Goal: Transaction & Acquisition: Purchase product/service

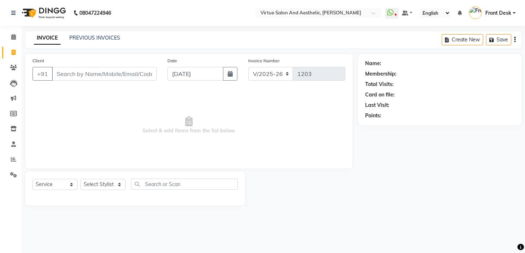
select select "7053"
select select "service"
click at [124, 76] on input "Client" at bounding box center [104, 74] width 105 height 14
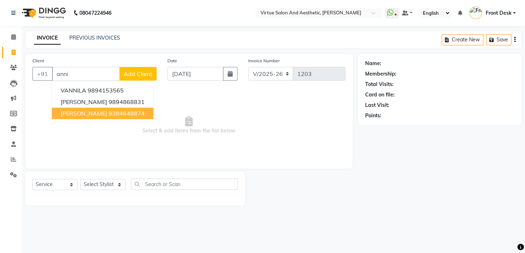
click at [111, 113] on ngb-highlight "9384648874" at bounding box center [127, 113] width 36 height 7
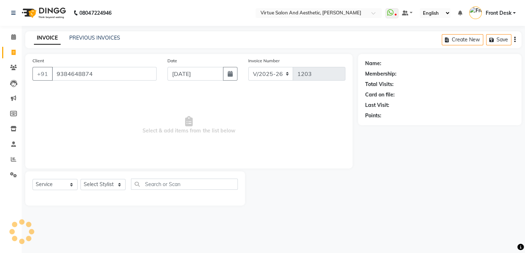
type input "9384648874"
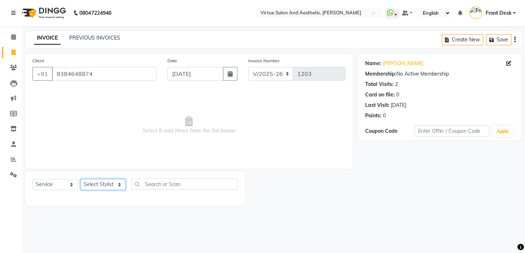
click at [108, 186] on select "Select Stylist BALAJI DIVYA FAMITHA Front Desk [PERSON_NAME] [PERSON_NAME] MILL…" at bounding box center [102, 184] width 45 height 11
select select "59059"
click at [80, 179] on select "Select Stylist BALAJI DIVYA FAMITHA Front Desk [PERSON_NAME] [PERSON_NAME] MILL…" at bounding box center [102, 184] width 45 height 11
click at [156, 185] on input "text" at bounding box center [184, 184] width 107 height 11
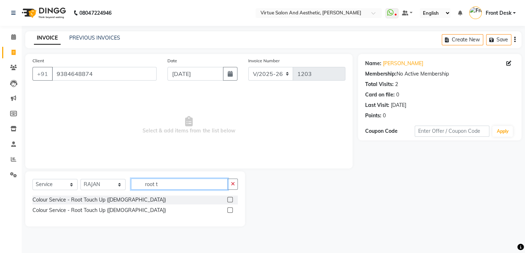
type input "root t"
click at [106, 206] on div "Colour Service - Root Touch Up ([DEMOGRAPHIC_DATA]) Colour Service - Root Touch…" at bounding box center [134, 206] width 205 height 21
click at [106, 204] on div "Colour Service - Root Touch Up ([DEMOGRAPHIC_DATA])" at bounding box center [134, 200] width 205 height 9
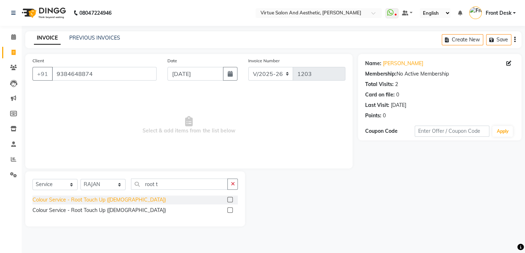
click at [106, 203] on div "Colour Service - Root Touch Up ([DEMOGRAPHIC_DATA])" at bounding box center [98, 201] width 133 height 8
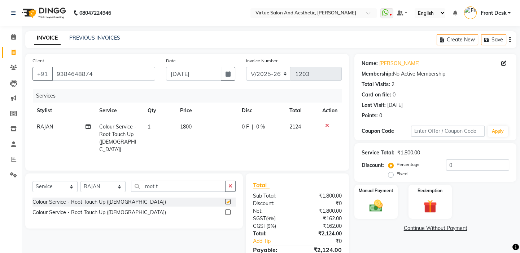
checkbox input "false"
click at [191, 130] on td "1800" at bounding box center [207, 138] width 62 height 39
select select "59059"
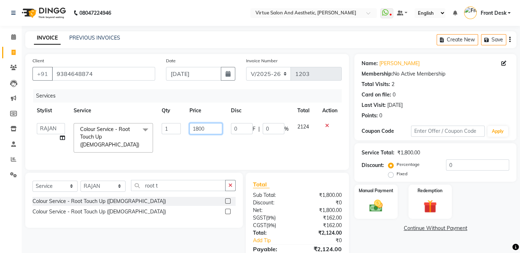
drag, startPoint x: 199, startPoint y: 129, endPoint x: 249, endPoint y: 104, distance: 55.8
click at [202, 128] on input "1800" at bounding box center [205, 128] width 33 height 11
type input "1350"
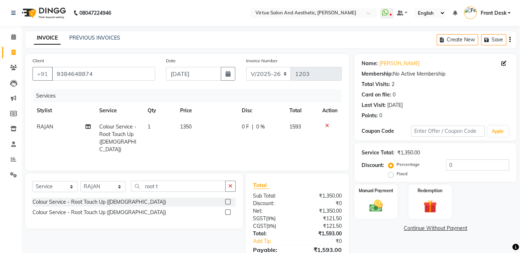
click at [249, 91] on div "Services" at bounding box center [190, 95] width 314 height 13
click at [387, 63] on link "[PERSON_NAME]" at bounding box center [399, 64] width 40 height 8
click at [509, 40] on icon "button" at bounding box center [509, 40] width 1 height 0
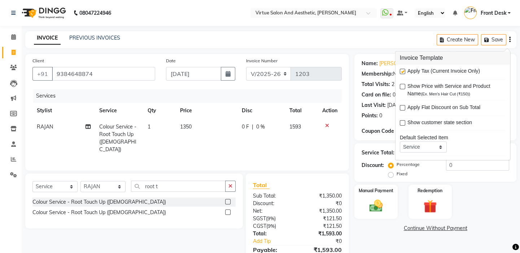
click at [402, 71] on label at bounding box center [402, 71] width 5 height 5
click at [402, 71] on input "checkbox" at bounding box center [402, 72] width 5 height 5
checkbox input "false"
click at [374, 53] on main "INVOICE PREVIOUS INVOICES Create New Save Client [PHONE_NUMBER] Date [DATE] Inv…" at bounding box center [271, 153] width 498 height 244
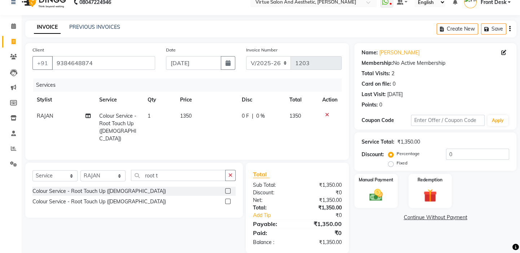
scroll to position [20, 0]
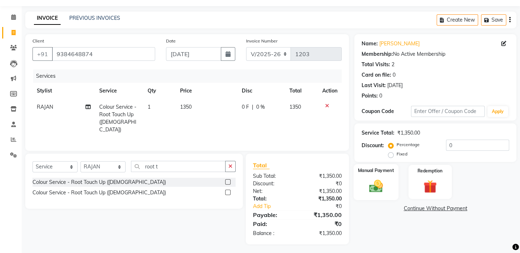
click at [367, 176] on div "Manual Payment" at bounding box center [375, 182] width 45 height 36
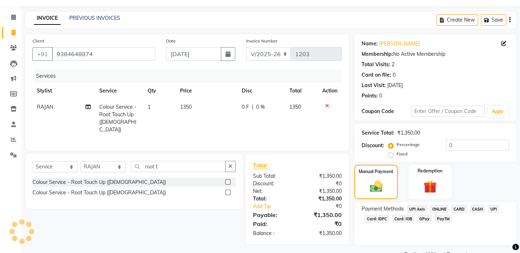
click at [491, 208] on span "UPI" at bounding box center [492, 209] width 11 height 8
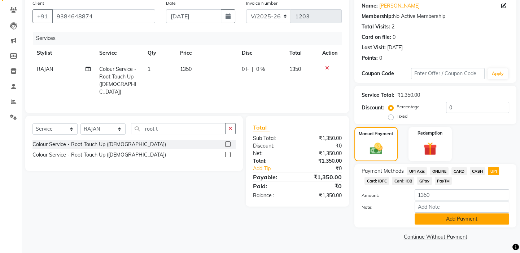
click at [468, 219] on button "Add Payment" at bounding box center [461, 219] width 94 height 11
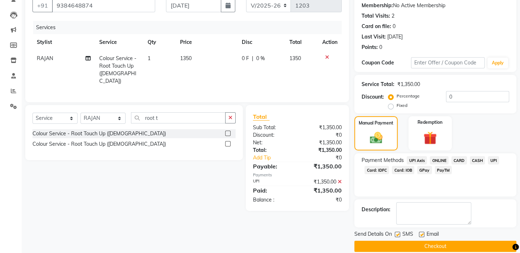
scroll to position [78, 0]
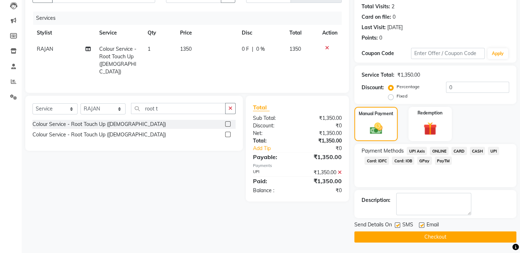
click at [437, 239] on button "Checkout" at bounding box center [435, 237] width 162 height 11
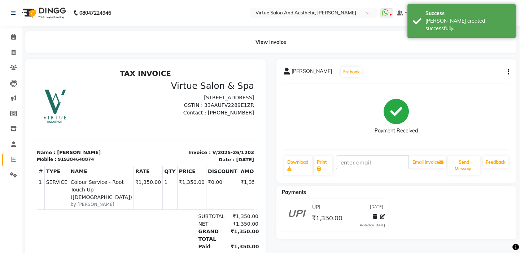
click at [5, 161] on link "Reports" at bounding box center [10, 160] width 17 height 12
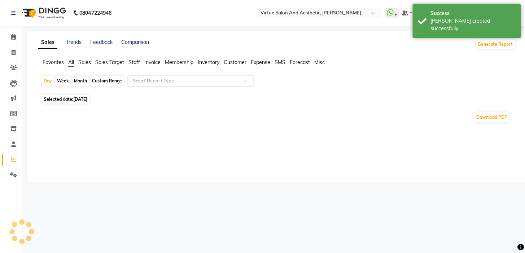
click at [79, 62] on span "Sales" at bounding box center [84, 62] width 13 height 6
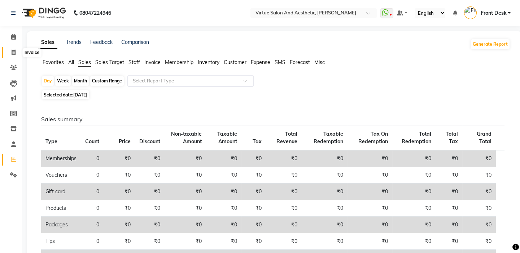
click at [12, 50] on icon at bounding box center [14, 52] width 4 height 5
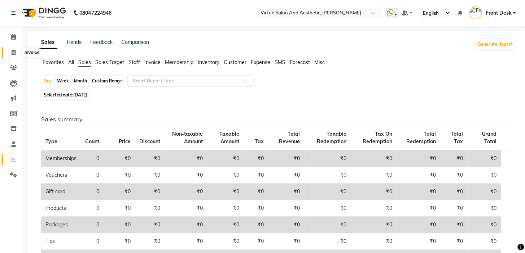
select select "service"
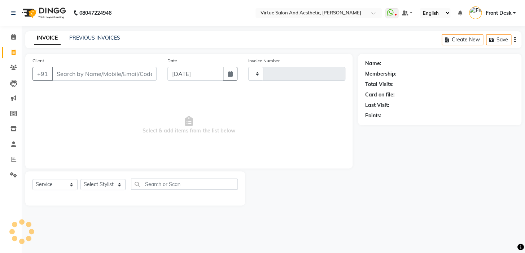
drag, startPoint x: 105, startPoint y: 148, endPoint x: 120, endPoint y: 138, distance: 17.8
click at [106, 141] on span "Select & add items from the list below" at bounding box center [188, 125] width 313 height 72
type input "1204"
select select "7053"
drag, startPoint x: 125, startPoint y: 139, endPoint x: 272, endPoint y: 128, distance: 147.2
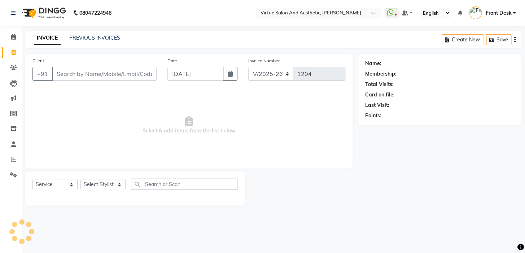
click at [253, 136] on span "Select & add items from the list below" at bounding box center [188, 125] width 313 height 72
click at [267, 122] on span "Select & add items from the list below" at bounding box center [188, 125] width 313 height 72
drag, startPoint x: 261, startPoint y: 134, endPoint x: 201, endPoint y: 134, distance: 59.9
click at [215, 134] on span "Select & add items from the list below" at bounding box center [188, 125] width 313 height 72
click at [212, 126] on span "Select & add items from the list below" at bounding box center [188, 125] width 313 height 72
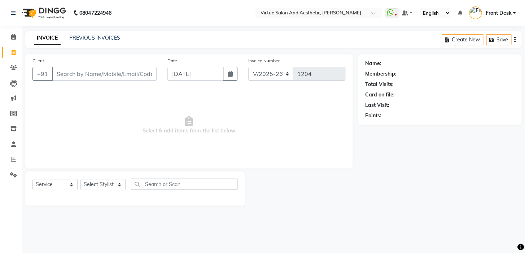
drag, startPoint x: 220, startPoint y: 129, endPoint x: 249, endPoint y: 129, distance: 28.8
click at [246, 131] on span "Select & add items from the list below" at bounding box center [188, 125] width 313 height 72
click at [249, 128] on span "Select & add items from the list below" at bounding box center [188, 125] width 313 height 72
drag, startPoint x: 224, startPoint y: 129, endPoint x: 244, endPoint y: 126, distance: 20.1
click at [239, 126] on span "Select & add items from the list below" at bounding box center [188, 125] width 313 height 72
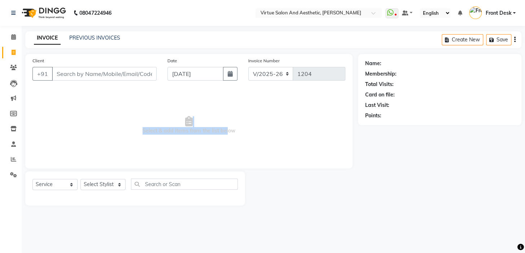
click at [244, 125] on span "Select & add items from the list below" at bounding box center [188, 125] width 313 height 72
drag, startPoint x: 225, startPoint y: 129, endPoint x: 245, endPoint y: 126, distance: 20.5
click at [242, 127] on span "Select & add items from the list below" at bounding box center [188, 125] width 313 height 72
click at [246, 125] on span "Select & add items from the list below" at bounding box center [188, 125] width 313 height 72
drag, startPoint x: 228, startPoint y: 132, endPoint x: 247, endPoint y: 130, distance: 19.5
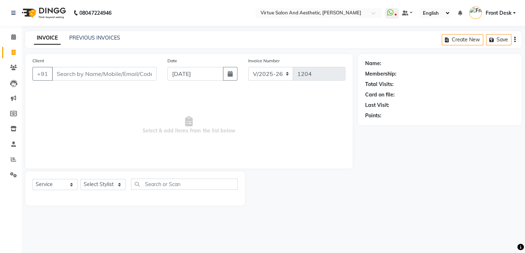
click at [245, 131] on span "Select & add items from the list below" at bounding box center [188, 125] width 313 height 72
click at [248, 130] on span "Select & add items from the list below" at bounding box center [188, 125] width 313 height 72
drag, startPoint x: 151, startPoint y: 132, endPoint x: 129, endPoint y: 119, distance: 25.9
click at [132, 120] on span "Select & add items from the list below" at bounding box center [188, 125] width 313 height 72
click at [130, 117] on span "Select & add items from the list below" at bounding box center [188, 125] width 313 height 72
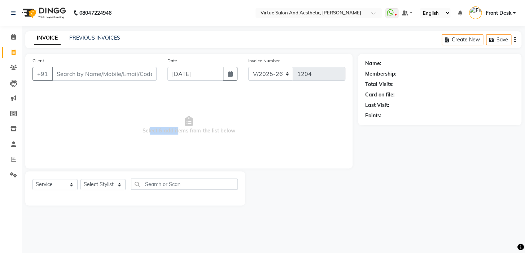
drag, startPoint x: 149, startPoint y: 129, endPoint x: 178, endPoint y: 129, distance: 28.9
click at [178, 133] on span "Select & add items from the list below" at bounding box center [188, 125] width 313 height 72
click at [184, 150] on span "Select & add items from the list below" at bounding box center [188, 125] width 313 height 72
drag, startPoint x: 165, startPoint y: 127, endPoint x: 173, endPoint y: 126, distance: 8.3
click at [173, 127] on span "Select & add items from the list below" at bounding box center [188, 125] width 313 height 72
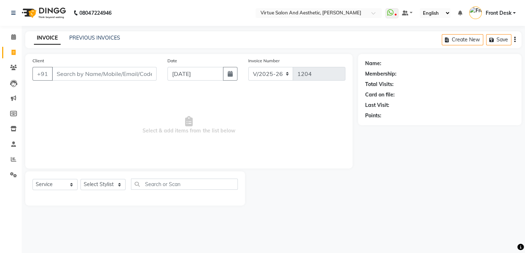
click at [184, 143] on span "Select & add items from the list below" at bounding box center [188, 125] width 313 height 72
drag, startPoint x: 166, startPoint y: 129, endPoint x: 173, endPoint y: 125, distance: 8.4
click at [171, 127] on span "Select & add items from the list below" at bounding box center [188, 125] width 313 height 72
click at [180, 135] on span "Select & add items from the list below" at bounding box center [188, 125] width 313 height 72
drag, startPoint x: 171, startPoint y: 127, endPoint x: 175, endPoint y: 126, distance: 3.7
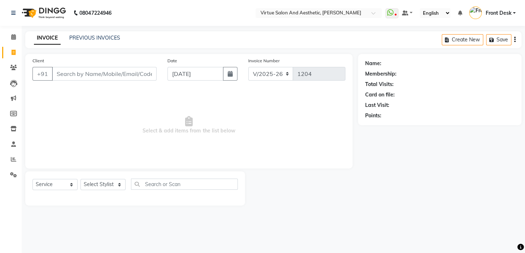
click at [173, 127] on span "Select & add items from the list below" at bounding box center [188, 125] width 313 height 72
click at [175, 149] on span "Select & add items from the list below" at bounding box center [188, 125] width 313 height 72
click at [172, 128] on span "Select & add items from the list below" at bounding box center [188, 125] width 313 height 72
click at [177, 137] on span "Select & add items from the list below" at bounding box center [188, 125] width 313 height 72
click at [180, 129] on span "Select & add items from the list below" at bounding box center [188, 125] width 313 height 72
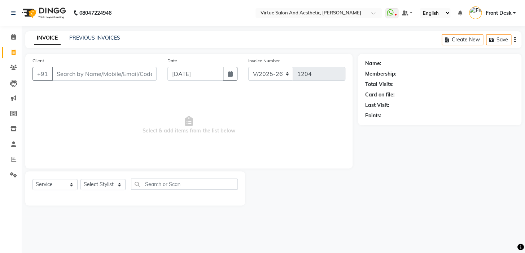
click at [186, 150] on span "Select & add items from the list below" at bounding box center [188, 125] width 313 height 72
click at [182, 130] on span "Select & add items from the list below" at bounding box center [188, 125] width 313 height 72
click at [182, 132] on span "Select & add items from the list below" at bounding box center [188, 125] width 313 height 72
click at [183, 130] on span "Select & add items from the list below" at bounding box center [188, 125] width 313 height 72
drag, startPoint x: 183, startPoint y: 130, endPoint x: 190, endPoint y: 129, distance: 7.6
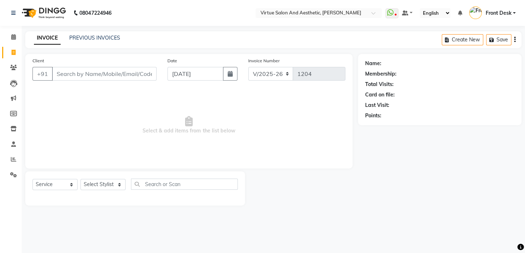
click at [188, 129] on span "Select & add items from the list below" at bounding box center [188, 125] width 313 height 72
click at [192, 146] on span "Select & add items from the list below" at bounding box center [188, 125] width 313 height 72
click at [193, 130] on span "Select & add items from the list below" at bounding box center [188, 125] width 313 height 72
click at [198, 145] on span "Select & add items from the list below" at bounding box center [188, 125] width 313 height 72
click at [198, 131] on span "Select & add items from the list below" at bounding box center [188, 125] width 313 height 72
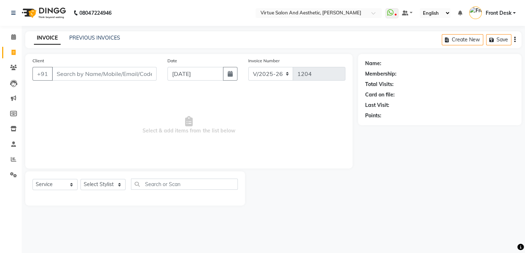
click at [208, 129] on span "Select & add items from the list below" at bounding box center [188, 125] width 313 height 72
drag, startPoint x: 214, startPoint y: 131, endPoint x: 218, endPoint y: 132, distance: 4.4
click at [218, 132] on span "Select & add items from the list below" at bounding box center [188, 125] width 313 height 72
click at [222, 146] on span "Select & add items from the list below" at bounding box center [188, 125] width 313 height 72
drag, startPoint x: 230, startPoint y: 130, endPoint x: 235, endPoint y: 131, distance: 4.8
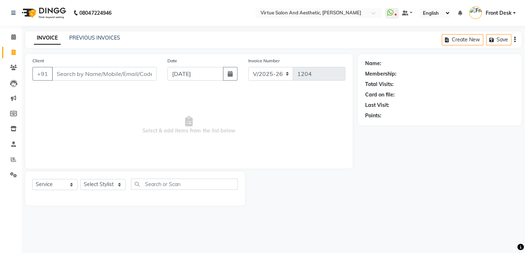
click at [233, 131] on span "Select & add items from the list below" at bounding box center [188, 125] width 313 height 72
click at [235, 135] on span "Select & add items from the list below" at bounding box center [188, 125] width 313 height 72
drag, startPoint x: 152, startPoint y: 131, endPoint x: 159, endPoint y: 137, distance: 9.4
click at [154, 131] on span "Select & add items from the list below" at bounding box center [188, 125] width 313 height 72
click at [155, 131] on span "Select & add items from the list below" at bounding box center [188, 125] width 313 height 72
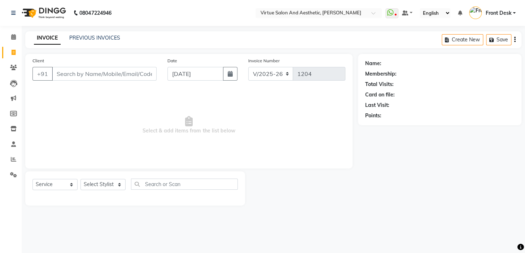
click at [161, 143] on span "Select & add items from the list below" at bounding box center [188, 125] width 313 height 72
drag, startPoint x: 155, startPoint y: 129, endPoint x: 161, endPoint y: 133, distance: 7.3
click at [157, 131] on span "Select & add items from the list below" at bounding box center [188, 125] width 313 height 72
click at [161, 131] on span "Select & add items from the list below" at bounding box center [188, 125] width 313 height 72
drag, startPoint x: 167, startPoint y: 129, endPoint x: 172, endPoint y: 129, distance: 5.1
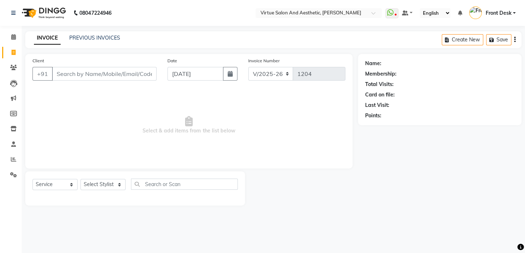
click at [170, 129] on span "Select & add items from the list below" at bounding box center [188, 125] width 313 height 72
click at [181, 144] on span "Select & add items from the list below" at bounding box center [188, 125] width 313 height 72
click at [182, 131] on span "Select & add items from the list below" at bounding box center [188, 125] width 313 height 72
click at [183, 131] on span "Select & add items from the list below" at bounding box center [188, 125] width 313 height 72
click at [188, 141] on span "Select & add items from the list below" at bounding box center [188, 125] width 313 height 72
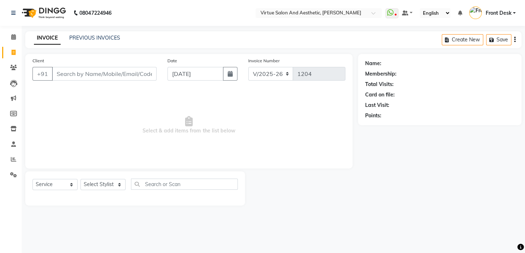
click at [191, 129] on span "Select & add items from the list below" at bounding box center [188, 125] width 313 height 72
drag, startPoint x: 189, startPoint y: 130, endPoint x: 193, endPoint y: 130, distance: 4.0
click at [193, 130] on span "Select & add items from the list below" at bounding box center [188, 125] width 313 height 72
click at [196, 137] on span "Select & add items from the list below" at bounding box center [188, 125] width 313 height 72
click at [193, 131] on span "Select & add items from the list below" at bounding box center [188, 125] width 313 height 72
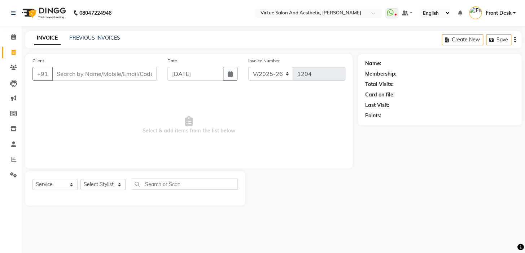
click at [197, 132] on span "Select & add items from the list below" at bounding box center [188, 125] width 313 height 72
click at [194, 131] on span "Select & add items from the list below" at bounding box center [188, 125] width 313 height 72
drag, startPoint x: 195, startPoint y: 132, endPoint x: 201, endPoint y: 130, distance: 6.3
click at [200, 131] on span "Select & add items from the list below" at bounding box center [188, 125] width 313 height 72
drag, startPoint x: 159, startPoint y: 146, endPoint x: 154, endPoint y: 140, distance: 7.7
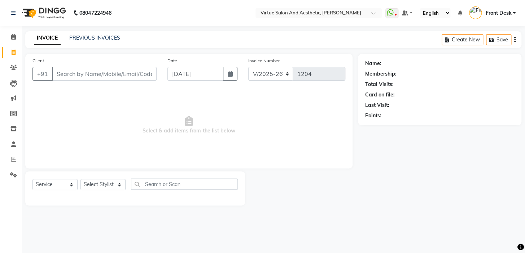
click at [158, 145] on span "Select & add items from the list below" at bounding box center [188, 125] width 313 height 72
drag, startPoint x: 149, startPoint y: 133, endPoint x: 140, endPoint y: 125, distance: 12.8
click at [140, 125] on span "Select & add items from the list below" at bounding box center [188, 125] width 313 height 72
click at [146, 148] on span "Select & add items from the list below" at bounding box center [188, 125] width 313 height 72
drag, startPoint x: 151, startPoint y: 132, endPoint x: 144, endPoint y: 130, distance: 7.1
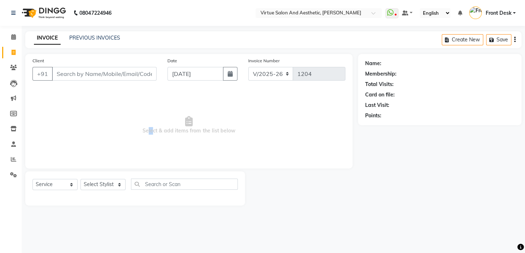
click at [145, 130] on span "Select & add items from the list below" at bounding box center [188, 125] width 313 height 72
click at [146, 149] on span "Select & add items from the list below" at bounding box center [188, 125] width 313 height 72
drag, startPoint x: 151, startPoint y: 130, endPoint x: 140, endPoint y: 129, distance: 11.3
click at [140, 128] on span "Select & add items from the list below" at bounding box center [188, 125] width 313 height 72
click at [147, 153] on span "Select & add items from the list below" at bounding box center [188, 125] width 313 height 72
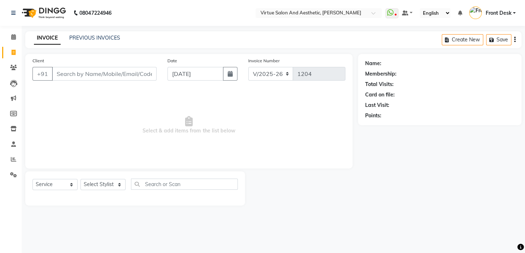
click at [158, 135] on span "Select & add items from the list below" at bounding box center [188, 125] width 313 height 72
drag, startPoint x: 157, startPoint y: 131, endPoint x: 145, endPoint y: 129, distance: 12.4
click at [146, 129] on span "Select & add items from the list below" at bounding box center [188, 125] width 313 height 72
click at [149, 147] on span "Select & add items from the list below" at bounding box center [188, 125] width 313 height 72
drag, startPoint x: 158, startPoint y: 132, endPoint x: 137, endPoint y: 126, distance: 22.5
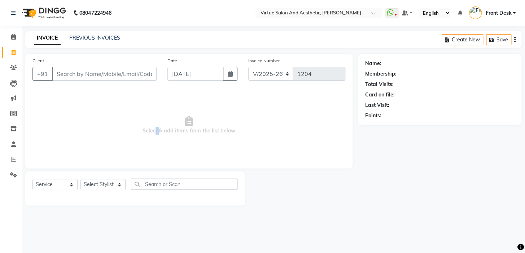
click at [137, 126] on span "Select & add items from the list below" at bounding box center [188, 125] width 313 height 72
drag, startPoint x: 145, startPoint y: 141, endPoint x: 154, endPoint y: 138, distance: 9.3
click at [146, 141] on span "Select & add items from the list below" at bounding box center [188, 125] width 313 height 72
click at [154, 142] on span "Select & add items from the list below" at bounding box center [188, 125] width 313 height 72
drag, startPoint x: 156, startPoint y: 133, endPoint x: 133, endPoint y: 133, distance: 23.1
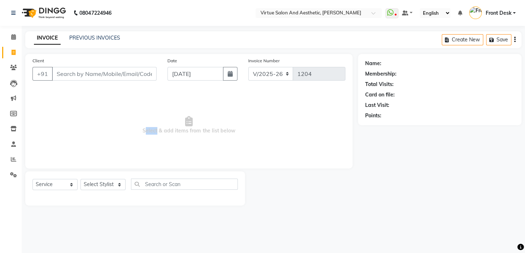
click at [134, 129] on span "Select & add items from the list below" at bounding box center [188, 125] width 313 height 72
click at [138, 148] on span "Select & add items from the list below" at bounding box center [188, 125] width 313 height 72
drag, startPoint x: 158, startPoint y: 132, endPoint x: 129, endPoint y: 131, distance: 28.9
click at [129, 131] on span "Select & add items from the list below" at bounding box center [188, 125] width 313 height 72
click at [137, 153] on span "Select & add items from the list below" at bounding box center [188, 125] width 313 height 72
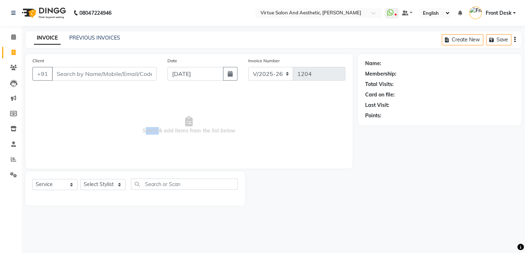
drag, startPoint x: 157, startPoint y: 129, endPoint x: 133, endPoint y: 129, distance: 23.8
click at [133, 129] on span "Select & add items from the list below" at bounding box center [188, 125] width 313 height 72
click at [142, 154] on span "Select & add items from the list below" at bounding box center [188, 125] width 313 height 72
drag, startPoint x: 151, startPoint y: 128, endPoint x: 132, endPoint y: 122, distance: 20.0
click at [133, 123] on span "Select & add items from the list below" at bounding box center [188, 125] width 313 height 72
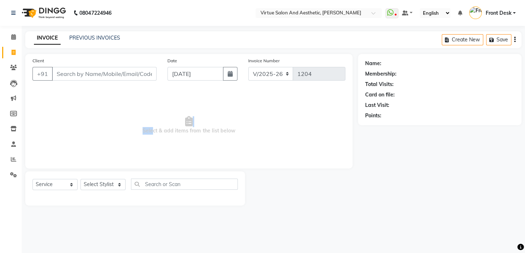
click at [139, 129] on span "Select & add items from the list below" at bounding box center [188, 125] width 313 height 72
drag, startPoint x: 158, startPoint y: 133, endPoint x: 139, endPoint y: 122, distance: 22.0
click at [140, 122] on span "Select & add items from the list below" at bounding box center [188, 125] width 313 height 72
click at [147, 142] on span "Select & add items from the list below" at bounding box center [188, 125] width 313 height 72
drag, startPoint x: 164, startPoint y: 131, endPoint x: 155, endPoint y: 131, distance: 9.0
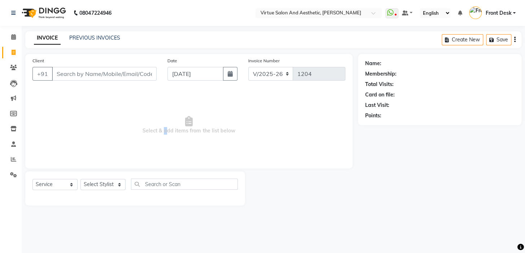
click at [155, 131] on span "Select & add items from the list below" at bounding box center [188, 125] width 313 height 72
click at [169, 151] on span "Select & add items from the list below" at bounding box center [188, 125] width 313 height 72
drag, startPoint x: 162, startPoint y: 130, endPoint x: 158, endPoint y: 129, distance: 4.4
click at [158, 129] on span "Select & add items from the list below" at bounding box center [188, 125] width 313 height 72
drag, startPoint x: 167, startPoint y: 145, endPoint x: 171, endPoint y: 137, distance: 8.1
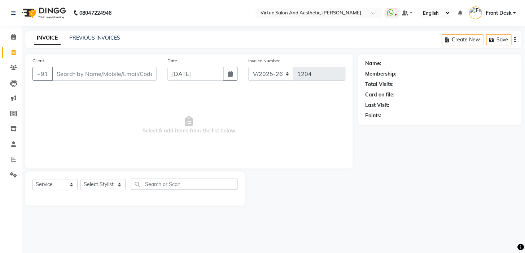
click at [168, 144] on span "Select & add items from the list below" at bounding box center [188, 125] width 313 height 72
drag, startPoint x: 171, startPoint y: 131, endPoint x: 164, endPoint y: 131, distance: 6.9
click at [164, 131] on span "Select & add items from the list below" at bounding box center [188, 125] width 313 height 72
click at [176, 147] on span "Select & add items from the list below" at bounding box center [188, 125] width 313 height 72
drag, startPoint x: 184, startPoint y: 134, endPoint x: 179, endPoint y: 134, distance: 4.7
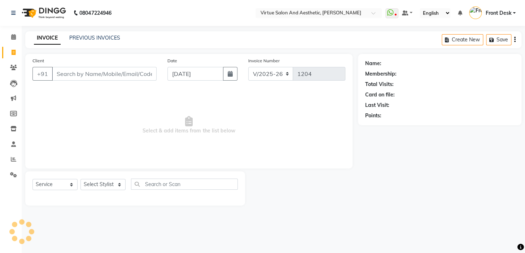
click at [178, 131] on span "Select & add items from the list below" at bounding box center [188, 125] width 313 height 72
click at [186, 150] on span "Select & add items from the list below" at bounding box center [188, 125] width 313 height 72
drag, startPoint x: 200, startPoint y: 129, endPoint x: 194, endPoint y: 129, distance: 6.1
click at [194, 129] on span "Select & add items from the list below" at bounding box center [188, 125] width 313 height 72
drag, startPoint x: 202, startPoint y: 150, endPoint x: 209, endPoint y: 142, distance: 10.5
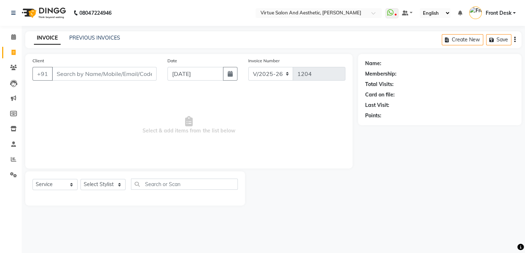
click at [202, 150] on span "Select & add items from the list below" at bounding box center [188, 125] width 313 height 72
click at [203, 132] on span "Select & add items from the list below" at bounding box center [188, 125] width 313 height 72
click at [208, 142] on span "Select & add items from the list below" at bounding box center [188, 125] width 313 height 72
drag, startPoint x: 215, startPoint y: 131, endPoint x: 220, endPoint y: 133, distance: 6.3
click at [220, 131] on span "Select & add items from the list below" at bounding box center [188, 125] width 313 height 72
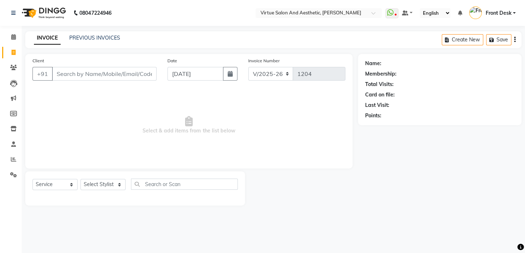
drag, startPoint x: 222, startPoint y: 140, endPoint x: 223, endPoint y: 135, distance: 5.1
click at [222, 140] on span "Select & add items from the list below" at bounding box center [188, 125] width 313 height 72
drag, startPoint x: 228, startPoint y: 131, endPoint x: 234, endPoint y: 135, distance: 7.5
click at [232, 133] on span "Select & add items from the list below" at bounding box center [188, 125] width 313 height 72
drag, startPoint x: 235, startPoint y: 145, endPoint x: 233, endPoint y: 141, distance: 3.9
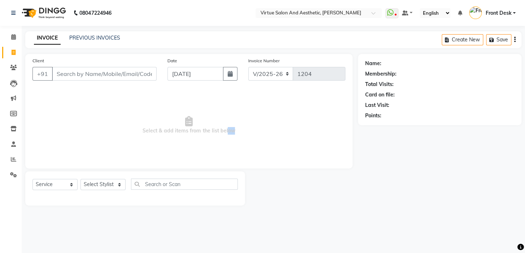
click at [235, 144] on span "Select & add items from the list below" at bounding box center [188, 125] width 313 height 72
click at [215, 134] on span "Select & add items from the list below" at bounding box center [188, 125] width 313 height 72
drag, startPoint x: 192, startPoint y: 128, endPoint x: 196, endPoint y: 129, distance: 3.8
click at [195, 128] on span "Select & add items from the list below" at bounding box center [188, 125] width 313 height 72
click at [202, 141] on span "Select & add items from the list below" at bounding box center [188, 125] width 313 height 72
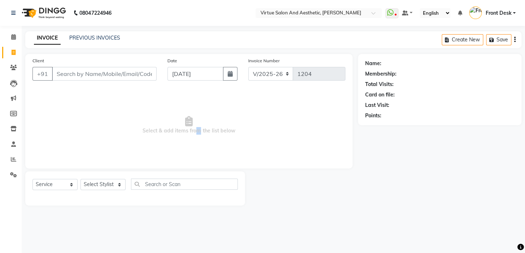
drag, startPoint x: 194, startPoint y: 132, endPoint x: 203, endPoint y: 132, distance: 9.0
click at [202, 132] on span "Select & add items from the list below" at bounding box center [188, 125] width 313 height 72
click at [202, 141] on span "Select & add items from the list below" at bounding box center [188, 125] width 313 height 72
drag, startPoint x: 144, startPoint y: 137, endPoint x: 254, endPoint y: 133, distance: 110.0
click at [226, 137] on span "Select & add items from the list below" at bounding box center [188, 125] width 313 height 72
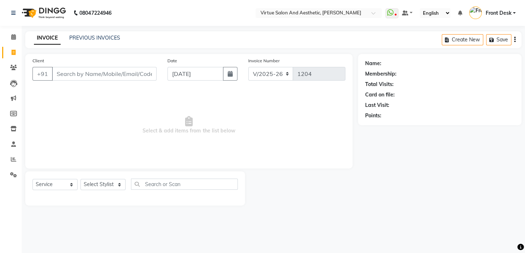
click at [260, 135] on span "Select & add items from the list below" at bounding box center [188, 125] width 313 height 72
drag, startPoint x: 241, startPoint y: 140, endPoint x: 75, endPoint y: 150, distance: 166.1
click at [131, 141] on span "Select & add items from the list below" at bounding box center [188, 125] width 313 height 72
drag, startPoint x: 116, startPoint y: 128, endPoint x: 119, endPoint y: 132, distance: 5.7
click at [116, 128] on span "Select & add items from the list below" at bounding box center [188, 125] width 313 height 72
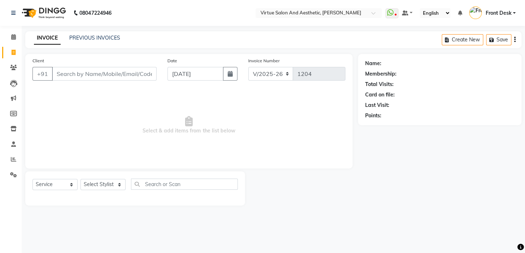
click at [129, 142] on span "Select & add items from the list below" at bounding box center [188, 125] width 313 height 72
drag, startPoint x: 135, startPoint y: 140, endPoint x: 252, endPoint y: 116, distance: 119.9
click at [243, 118] on span "Select & add items from the list below" at bounding box center [188, 125] width 313 height 72
click at [176, 125] on span "Select & add items from the list below" at bounding box center [188, 125] width 313 height 72
drag, startPoint x: 138, startPoint y: 142, endPoint x: 307, endPoint y: 133, distance: 169.0
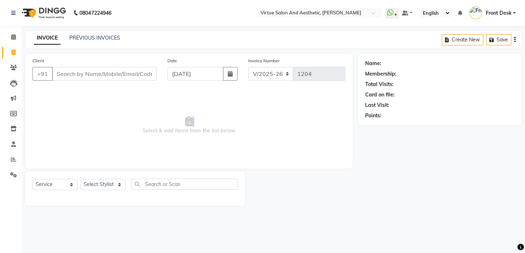
click at [306, 134] on span "Select & add items from the list below" at bounding box center [188, 125] width 313 height 72
drag
click at [207, 119] on span "Select & add items from the list below" at bounding box center [188, 125] width 313 height 72
click at [74, 165] on div "Client +91 Date [DATE] Invoice Number V/2025 V/[PHONE_NUMBER] Select & add item…" at bounding box center [188, 111] width 327 height 115
click at [118, 132] on span "Select & add items from the list below" at bounding box center [188, 125] width 313 height 72
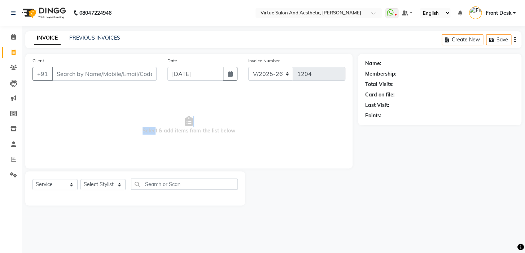
drag, startPoint x: 152, startPoint y: 128, endPoint x: 132, endPoint y: 122, distance: 21.3
click at [132, 121] on span "Select & add items from the list below" at bounding box center [188, 125] width 313 height 72
click at [142, 137] on span "Select & add items from the list below" at bounding box center [188, 125] width 313 height 72
drag, startPoint x: 150, startPoint y: 128, endPoint x: 139, endPoint y: 123, distance: 12.9
click at [139, 123] on span "Select & add items from the list below" at bounding box center [188, 125] width 313 height 72
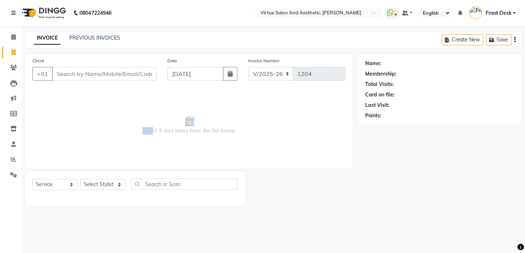
click at [140, 123] on span "Select & add items from the list below" at bounding box center [188, 125] width 313 height 72
drag, startPoint x: 158, startPoint y: 130, endPoint x: 131, endPoint y: 119, distance: 28.5
click at [132, 119] on span "Select & add items from the list below" at bounding box center [188, 125] width 313 height 72
click at [135, 119] on span "Select & add items from the list below" at bounding box center [188, 125] width 313 height 72
drag, startPoint x: 158, startPoint y: 131, endPoint x: 138, endPoint y: 125, distance: 20.4
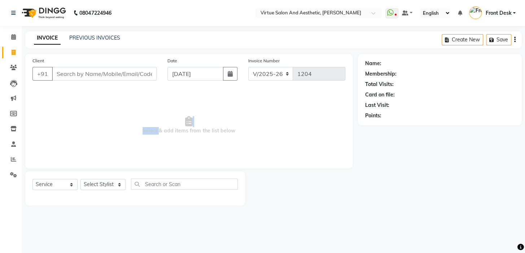
click at [139, 125] on span "Select & add items from the list below" at bounding box center [188, 125] width 313 height 72
click at [162, 141] on span "Select & add items from the list below" at bounding box center [188, 125] width 313 height 72
drag, startPoint x: 159, startPoint y: 131, endPoint x: 141, endPoint y: 124, distance: 19.2
click at [141, 124] on span "Select & add items from the list below" at bounding box center [188, 125] width 313 height 72
click at [158, 140] on span "Select & add items from the list below" at bounding box center [188, 125] width 313 height 72
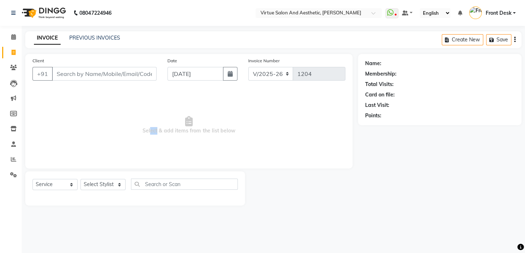
drag, startPoint x: 145, startPoint y: 130, endPoint x: 136, endPoint y: 126, distance: 10.5
click at [141, 128] on span "Select & add items from the list below" at bounding box center [188, 125] width 313 height 72
click at [148, 137] on span "Select & add items from the list below" at bounding box center [188, 125] width 313 height 72
click at [160, 130] on span "Select & add items from the list below" at bounding box center [188, 125] width 313 height 72
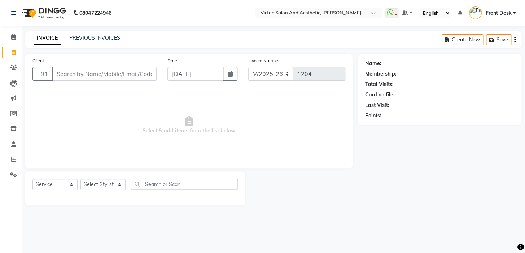
click at [169, 131] on span "Select & add items from the list below" at bounding box center [188, 125] width 313 height 72
click at [178, 132] on span "Select & add items from the list below" at bounding box center [188, 125] width 313 height 72
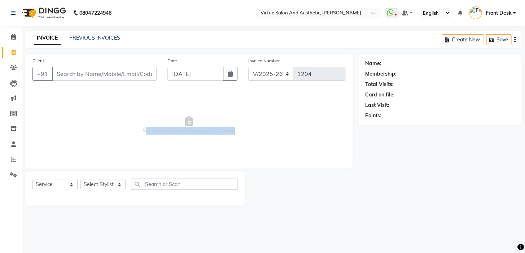
click at [192, 132] on span "Select & add items from the list below" at bounding box center [188, 125] width 313 height 72
click at [196, 156] on span "Select & add items from the list below" at bounding box center [188, 125] width 313 height 72
drag, startPoint x: 144, startPoint y: 132, endPoint x: 243, endPoint y: 128, distance: 99.2
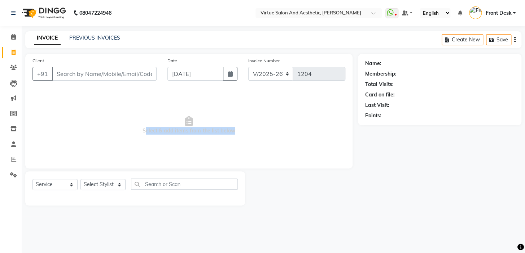
click at [242, 128] on span "Select & add items from the list below" at bounding box center [188, 125] width 313 height 72
click at [253, 127] on span "Select & add items from the list below" at bounding box center [188, 125] width 313 height 72
drag, startPoint x: 249, startPoint y: 131, endPoint x: 33, endPoint y: 126, distance: 216.1
click at [34, 126] on span "Select & add items from the list below" at bounding box center [188, 125] width 313 height 72
click at [106, 118] on span "Select & add items from the list below" at bounding box center [188, 125] width 313 height 72
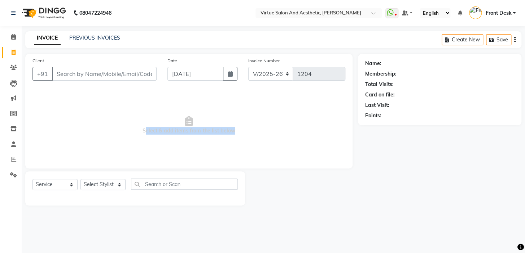
drag, startPoint x: 113, startPoint y: 133, endPoint x: 284, endPoint y: 133, distance: 170.6
click at [281, 134] on span "Select & add items from the list below" at bounding box center [188, 125] width 313 height 72
click at [209, 131] on span "Select & add items from the list below" at bounding box center [188, 125] width 313 height 72
drag, startPoint x: 177, startPoint y: 133, endPoint x: 54, endPoint y: 146, distance: 124.0
click at [55, 146] on span "Select & add items from the list below" at bounding box center [188, 125] width 313 height 72
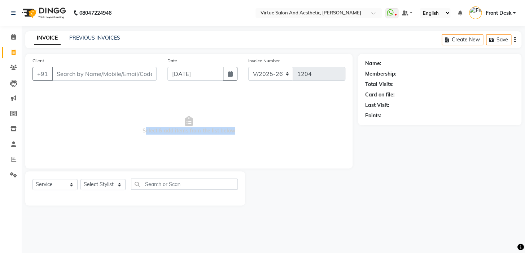
click at [89, 134] on span "Select & add items from the list below" at bounding box center [188, 125] width 313 height 72
click at [139, 128] on span "Select & add items from the list below" at bounding box center [188, 125] width 313 height 72
drag, startPoint x: 139, startPoint y: 128, endPoint x: 278, endPoint y: 119, distance: 139.5
click at [281, 119] on span "Select & add items from the list below" at bounding box center [188, 125] width 313 height 72
click at [213, 119] on span "Select & add items from the list below" at bounding box center [188, 125] width 313 height 72
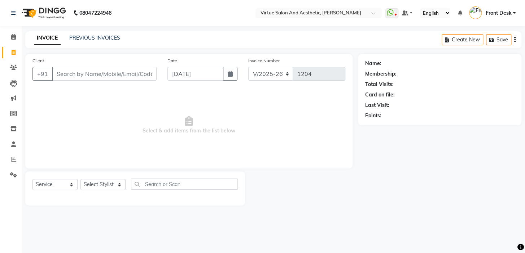
drag, startPoint x: 243, startPoint y: 137, endPoint x: 70, endPoint y: 151, distance: 172.9
click at [82, 151] on span "Select & add items from the list below" at bounding box center [188, 125] width 313 height 72
click at [117, 130] on span "Select & add items from the list below" at bounding box center [188, 125] width 313 height 72
drag, startPoint x: 128, startPoint y: 140, endPoint x: 264, endPoint y: 130, distance: 137.0
click at [249, 136] on span "Select & add items from the list below" at bounding box center [188, 125] width 313 height 72
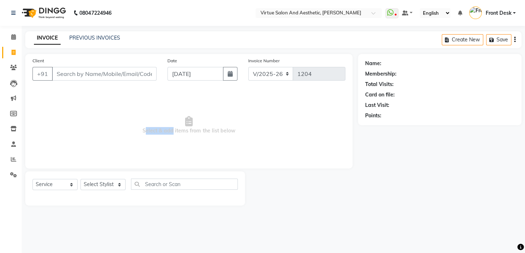
click at [263, 129] on span "Select & add items from the list below" at bounding box center [188, 125] width 313 height 72
click at [133, 121] on span "Select & add items from the list below" at bounding box center [188, 125] width 313 height 72
drag, startPoint x: 134, startPoint y: 138, endPoint x: 310, endPoint y: 149, distance: 176.0
click at [310, 149] on span "Select & add items from the list below" at bounding box center [188, 125] width 313 height 72
click at [239, 119] on span "Select & add items from the list below" at bounding box center [188, 125] width 313 height 72
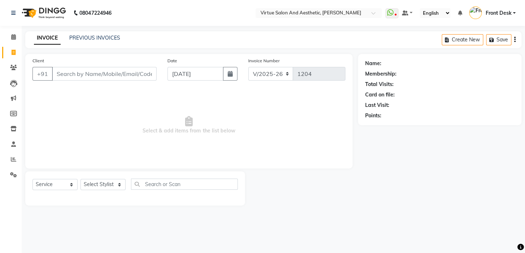
drag, startPoint x: 245, startPoint y: 138, endPoint x: 90, endPoint y: 141, distance: 155.4
click at [90, 141] on span "Select & add items from the list below" at bounding box center [188, 125] width 313 height 72
click at [120, 127] on span "Select & add items from the list below" at bounding box center [188, 125] width 313 height 72
drag, startPoint x: 134, startPoint y: 136, endPoint x: 292, endPoint y: 120, distance: 159.4
click at [292, 120] on span "Select & add items from the list below" at bounding box center [188, 125] width 313 height 72
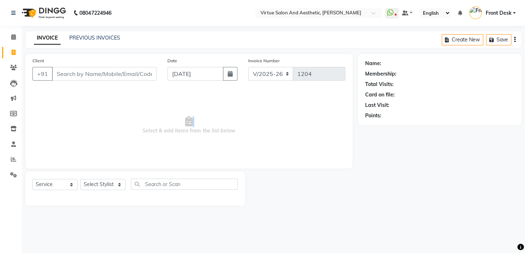
click at [198, 119] on span "Select & add items from the list below" at bounding box center [188, 125] width 313 height 72
drag, startPoint x: 252, startPoint y: 133, endPoint x: 42, endPoint y: 145, distance: 210.9
click at [65, 146] on span "Select & add items from the list below" at bounding box center [188, 125] width 313 height 72
click at [145, 125] on span "Select & add items from the list below" at bounding box center [188, 125] width 313 height 72
drag, startPoint x: 141, startPoint y: 129, endPoint x: 249, endPoint y: 132, distance: 108.2
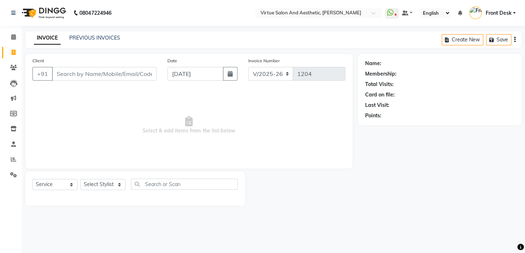
click at [249, 132] on span "Select & add items from the list below" at bounding box center [188, 125] width 313 height 72
click at [208, 113] on span "Select & add items from the list below" at bounding box center [188, 125] width 313 height 72
drag, startPoint x: 249, startPoint y: 136, endPoint x: 20, endPoint y: 150, distance: 229.7
click at [20, 150] on div "Client +91 Date [DATE] Invoice Number V/2025 V/[PHONE_NUMBER] Select & add item…" at bounding box center [189, 130] width 338 height 152
click at [135, 122] on span "Select & add items from the list below" at bounding box center [188, 125] width 313 height 72
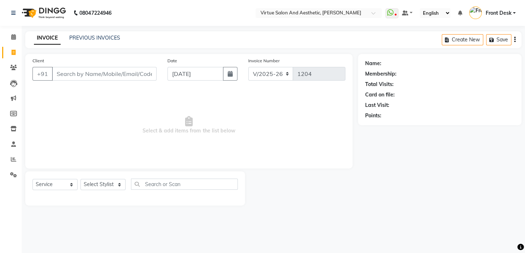
drag, startPoint x: 136, startPoint y: 129, endPoint x: 251, endPoint y: 131, distance: 115.0
click at [251, 131] on span "Select & add items from the list below" at bounding box center [188, 125] width 313 height 72
drag, startPoint x: 207, startPoint y: 114, endPoint x: 230, endPoint y: 127, distance: 26.5
click at [214, 119] on span "Select & add items from the list below" at bounding box center [188, 125] width 313 height 72
drag, startPoint x: 240, startPoint y: 128, endPoint x: 122, endPoint y: 134, distance: 118.4
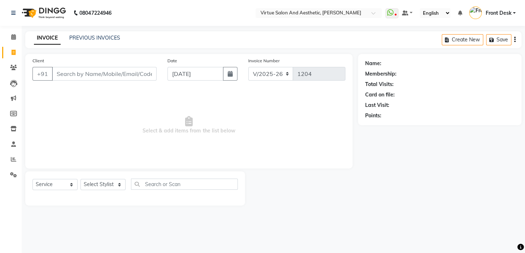
click at [122, 134] on span "Select & add items from the list below" at bounding box center [188, 125] width 313 height 72
click at [155, 122] on span "Select & add items from the list below" at bounding box center [188, 125] width 313 height 72
drag, startPoint x: 127, startPoint y: 133, endPoint x: 187, endPoint y: 105, distance: 66.5
click at [268, 132] on span "Select & add items from the list below" at bounding box center [188, 125] width 313 height 72
drag, startPoint x: 187, startPoint y: 105, endPoint x: 229, endPoint y: 123, distance: 45.9
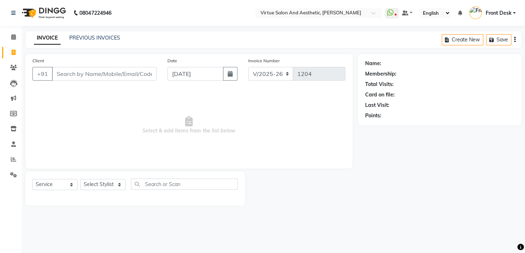
click at [191, 106] on span "Select & add items from the list below" at bounding box center [188, 125] width 313 height 72
drag, startPoint x: 241, startPoint y: 131, endPoint x: 66, endPoint y: 133, distance: 174.9
click at [70, 133] on span "Select & add items from the list below" at bounding box center [188, 125] width 313 height 72
drag, startPoint x: 140, startPoint y: 118, endPoint x: 139, endPoint y: 123, distance: 4.5
click at [140, 121] on span "Select & add items from the list below" at bounding box center [188, 125] width 313 height 72
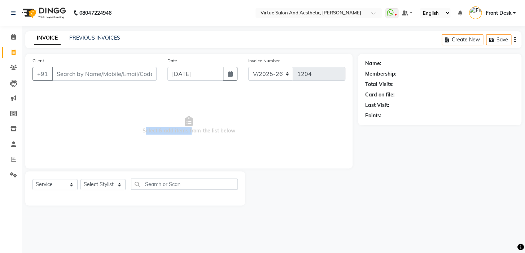
drag, startPoint x: 140, startPoint y: 130, endPoint x: 264, endPoint y: 121, distance: 124.0
click at [257, 123] on span "Select & add items from the list below" at bounding box center [188, 125] width 313 height 72
click at [217, 116] on span "Select & add items from the list below" at bounding box center [188, 125] width 313 height 72
drag, startPoint x: 247, startPoint y: 134, endPoint x: 78, endPoint y: 133, distance: 168.4
click at [80, 133] on span "Select & add items from the list below" at bounding box center [188, 125] width 313 height 72
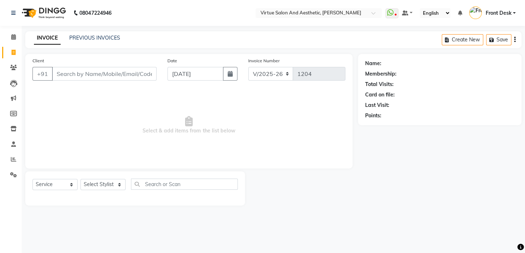
click at [148, 121] on span "Select & add items from the list below" at bounding box center [188, 125] width 313 height 72
drag, startPoint x: 132, startPoint y: 129, endPoint x: 238, endPoint y: 131, distance: 106.4
click at [238, 131] on span "Select & add items from the list below" at bounding box center [188, 125] width 313 height 72
click at [215, 112] on span "Select & add items from the list below" at bounding box center [188, 125] width 313 height 72
drag, startPoint x: 189, startPoint y: 131, endPoint x: 242, endPoint y: 129, distance: 53.4
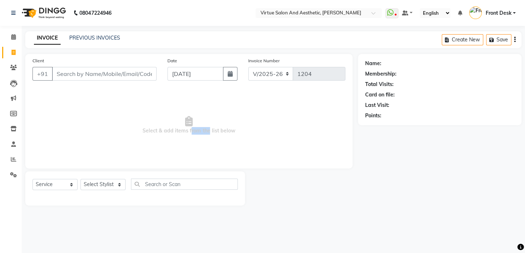
click at [226, 132] on span "Select & add items from the list below" at bounding box center [188, 125] width 313 height 72
click at [233, 128] on span "Select & add items from the list below" at bounding box center [188, 125] width 313 height 72
drag, startPoint x: 233, startPoint y: 130, endPoint x: 195, endPoint y: 133, distance: 38.7
click at [195, 133] on span "Select & add items from the list below" at bounding box center [188, 125] width 313 height 72
click at [199, 148] on span "Select & add items from the list below" at bounding box center [188, 125] width 313 height 72
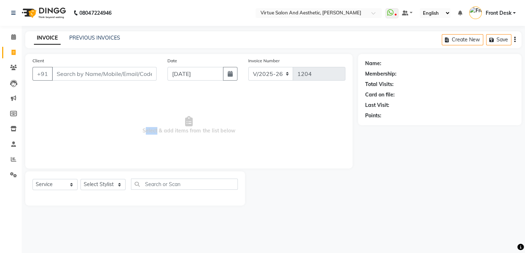
drag, startPoint x: 156, startPoint y: 130, endPoint x: 136, endPoint y: 124, distance: 21.1
click at [136, 124] on span "Select & add items from the list below" at bounding box center [188, 125] width 313 height 72
click at [155, 148] on span "Select & add items from the list below" at bounding box center [188, 125] width 313 height 72
drag, startPoint x: 151, startPoint y: 132, endPoint x: 138, endPoint y: 125, distance: 15.2
click at [139, 125] on span "Select & add items from the list below" at bounding box center [188, 125] width 313 height 72
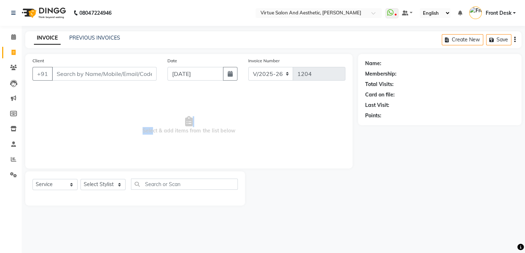
click at [134, 106] on span "Select & add items from the list below" at bounding box center [188, 125] width 313 height 72
drag, startPoint x: 151, startPoint y: 133, endPoint x: 130, endPoint y: 121, distance: 24.7
click at [131, 122] on span "Select & add items from the list below" at bounding box center [188, 125] width 313 height 72
click at [135, 147] on span "Select & add items from the list below" at bounding box center [188, 125] width 313 height 72
drag, startPoint x: 156, startPoint y: 130, endPoint x: 141, endPoint y: 123, distance: 17.0
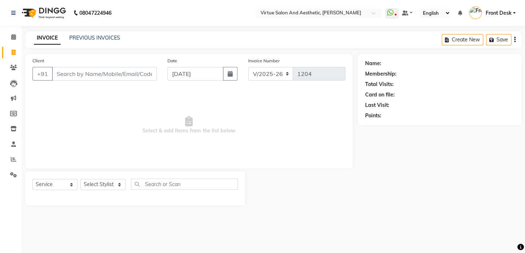
click at [142, 123] on span "Select & add items from the list below" at bounding box center [188, 125] width 313 height 72
click at [149, 144] on span "Select & add items from the list below" at bounding box center [188, 125] width 313 height 72
drag, startPoint x: 156, startPoint y: 128, endPoint x: 130, endPoint y: 127, distance: 26.0
click at [142, 125] on span "Select & add items from the list below" at bounding box center [188, 125] width 313 height 72
click at [136, 128] on span "Select & add items from the list below" at bounding box center [188, 125] width 313 height 72
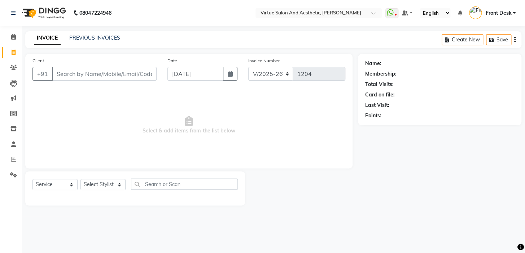
drag, startPoint x: 158, startPoint y: 132, endPoint x: 134, endPoint y: 123, distance: 25.1
click at [144, 124] on span "Select & add items from the list below" at bounding box center [188, 125] width 313 height 72
click at [148, 110] on span "Select & add items from the list below" at bounding box center [188, 125] width 313 height 72
drag, startPoint x: 152, startPoint y: 131, endPoint x: 137, endPoint y: 123, distance: 17.4
click at [137, 123] on span "Select & add items from the list below" at bounding box center [188, 125] width 313 height 72
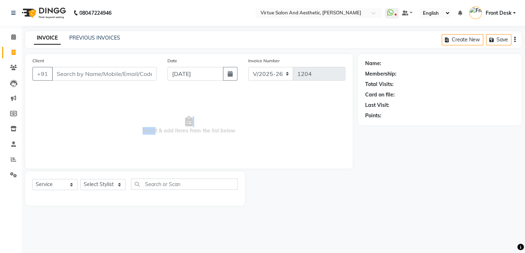
click at [141, 119] on span "Select & add items from the list below" at bounding box center [188, 125] width 313 height 72
drag, startPoint x: 151, startPoint y: 130, endPoint x: 137, endPoint y: 120, distance: 17.2
click at [137, 120] on span "Select & add items from the list below" at bounding box center [188, 125] width 313 height 72
click at [137, 116] on span "Select & add items from the list below" at bounding box center [188, 125] width 313 height 72
drag, startPoint x: 151, startPoint y: 131, endPoint x: 137, endPoint y: 124, distance: 15.0
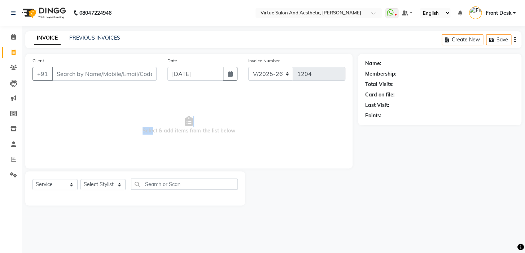
click at [138, 124] on span "Select & add items from the list below" at bounding box center [188, 125] width 313 height 72
click at [137, 119] on span "Select & add items from the list below" at bounding box center [188, 125] width 313 height 72
drag, startPoint x: 151, startPoint y: 133, endPoint x: 131, endPoint y: 119, distance: 24.7
click at [131, 119] on span "Select & add items from the list below" at bounding box center [188, 125] width 313 height 72
click at [140, 109] on span "Select & add items from the list below" at bounding box center [188, 125] width 313 height 72
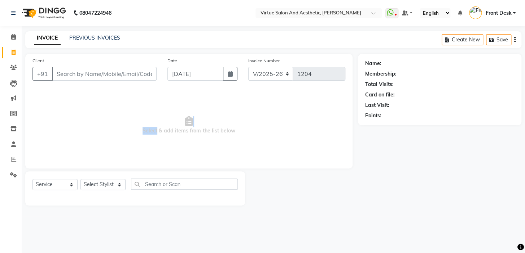
drag, startPoint x: 155, startPoint y: 131, endPoint x: 137, endPoint y: 119, distance: 20.9
click at [138, 120] on span "Select & add items from the list below" at bounding box center [188, 125] width 313 height 72
click at [137, 118] on span "Select & add items from the list below" at bounding box center [188, 125] width 313 height 72
drag, startPoint x: 153, startPoint y: 131, endPoint x: 137, endPoint y: 124, distance: 17.5
click at [141, 125] on span "Select & add items from the list below" at bounding box center [188, 125] width 313 height 72
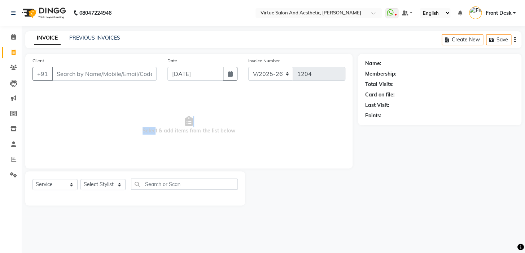
click at [142, 119] on span "Select & add items from the list below" at bounding box center [188, 125] width 313 height 72
drag, startPoint x: 151, startPoint y: 130, endPoint x: 133, endPoint y: 118, distance: 21.5
click at [137, 120] on span "Select & add items from the list below" at bounding box center [188, 125] width 313 height 72
click at [141, 119] on span "Select & add items from the list below" at bounding box center [188, 125] width 313 height 72
drag, startPoint x: 148, startPoint y: 133, endPoint x: 141, endPoint y: 130, distance: 7.4
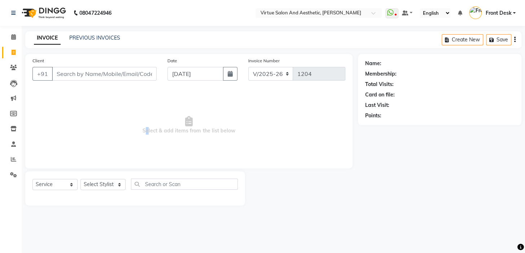
click at [142, 130] on span "Select & add items from the list below" at bounding box center [188, 125] width 313 height 72
click at [140, 124] on span "Select & add items from the list below" at bounding box center [188, 125] width 313 height 72
drag, startPoint x: 147, startPoint y: 130, endPoint x: 135, endPoint y: 123, distance: 14.0
click at [138, 124] on span "Select & add items from the list below" at bounding box center [188, 125] width 313 height 72
click at [135, 119] on span "Select & add items from the list below" at bounding box center [188, 125] width 313 height 72
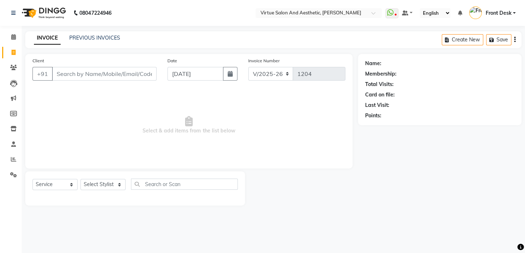
drag, startPoint x: 148, startPoint y: 133, endPoint x: 136, endPoint y: 124, distance: 14.8
click at [136, 125] on span "Select & add items from the list below" at bounding box center [188, 125] width 313 height 72
click at [136, 122] on span "Select & add items from the list below" at bounding box center [188, 125] width 313 height 72
drag, startPoint x: 151, startPoint y: 132, endPoint x: 142, endPoint y: 126, distance: 10.3
click at [143, 126] on span "Select & add items from the list below" at bounding box center [188, 125] width 313 height 72
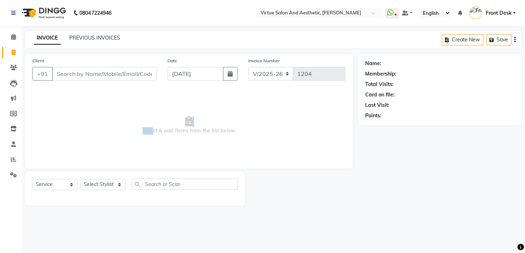
click at [142, 122] on span "Select & add items from the list below" at bounding box center [188, 125] width 313 height 72
click at [151, 131] on span "Select & add items from the list below" at bounding box center [188, 125] width 313 height 72
click at [146, 129] on span "Select & add items from the list below" at bounding box center [188, 125] width 313 height 72
drag, startPoint x: 149, startPoint y: 133, endPoint x: 138, endPoint y: 124, distance: 13.5
click at [138, 124] on span "Select & add items from the list below" at bounding box center [188, 125] width 313 height 72
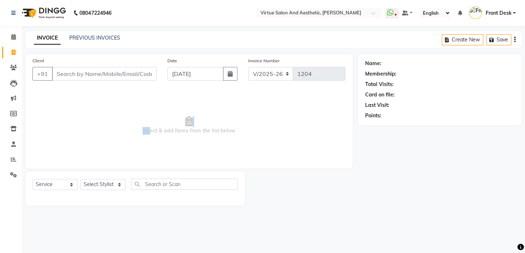
drag, startPoint x: 138, startPoint y: 124, endPoint x: 145, endPoint y: 132, distance: 10.0
click at [139, 124] on span "Select & add items from the list below" at bounding box center [188, 125] width 313 height 72
click at [153, 123] on span "Select & add items from the list below" at bounding box center [188, 125] width 313 height 72
drag, startPoint x: 151, startPoint y: 132, endPoint x: 145, endPoint y: 129, distance: 6.6
click at [145, 129] on span "Select & add items from the list below" at bounding box center [188, 125] width 313 height 72
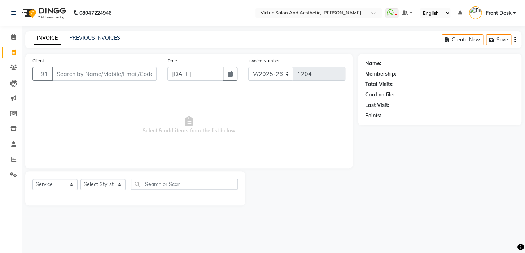
click at [149, 115] on span "Select & add items from the list below" at bounding box center [188, 125] width 313 height 72
drag, startPoint x: 153, startPoint y: 131, endPoint x: 131, endPoint y: 118, distance: 26.2
click at [132, 118] on span "Select & add items from the list below" at bounding box center [188, 125] width 313 height 72
click at [132, 115] on span "Select & add items from the list below" at bounding box center [188, 125] width 313 height 72
drag, startPoint x: 150, startPoint y: 130, endPoint x: 133, endPoint y: 116, distance: 21.6
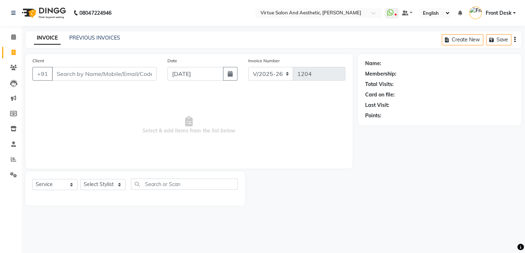
click at [133, 116] on span "Select & add items from the list below" at bounding box center [188, 125] width 313 height 72
click at [134, 112] on span "Select & add items from the list below" at bounding box center [188, 125] width 313 height 72
drag, startPoint x: 158, startPoint y: 133, endPoint x: 121, endPoint y: 110, distance: 43.7
click at [131, 118] on span "Select & add items from the list below" at bounding box center [188, 125] width 313 height 72
click at [125, 107] on span "Select & add items from the list below" at bounding box center [188, 125] width 313 height 72
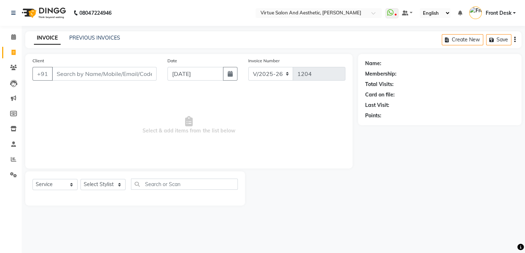
click at [160, 129] on span "Select & add items from the list below" at bounding box center [188, 125] width 313 height 72
drag, startPoint x: 168, startPoint y: 122, endPoint x: 169, endPoint y: 129, distance: 6.9
click at [168, 122] on span "Select & add items from the list below" at bounding box center [188, 125] width 313 height 72
click at [169, 132] on span "Select & add items from the list below" at bounding box center [188, 125] width 313 height 72
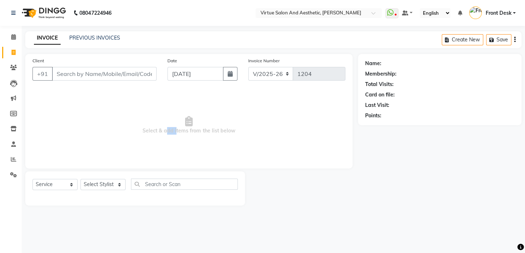
click at [169, 132] on span "Select & add items from the list below" at bounding box center [188, 125] width 313 height 72
click at [175, 114] on span "Select & add items from the list below" at bounding box center [188, 125] width 313 height 72
click at [166, 130] on span "Select & add items from the list below" at bounding box center [188, 125] width 313 height 72
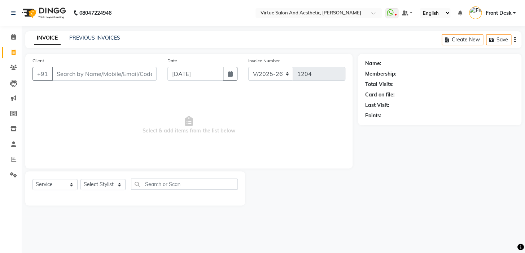
click at [165, 118] on span "Select & add items from the list below" at bounding box center [188, 125] width 313 height 72
click at [166, 130] on span "Select & add items from the list below" at bounding box center [188, 125] width 313 height 72
click at [164, 118] on span "Select & add items from the list below" at bounding box center [188, 125] width 313 height 72
click at [164, 122] on span "Select & add items from the list below" at bounding box center [188, 125] width 313 height 72
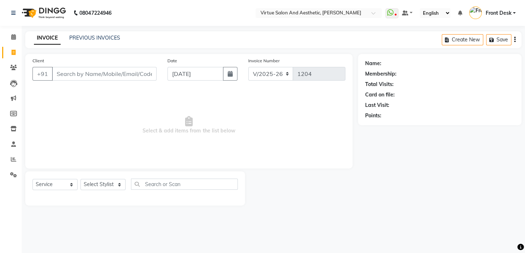
click at [164, 122] on span "Select & add items from the list below" at bounding box center [188, 125] width 313 height 72
click at [166, 128] on span "Select & add items from the list below" at bounding box center [188, 125] width 313 height 72
click at [163, 132] on span "Select & add items from the list below" at bounding box center [188, 125] width 313 height 72
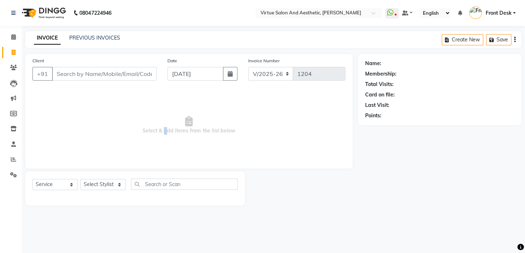
click at [160, 131] on span "Select & add items from the list below" at bounding box center [188, 125] width 313 height 72
click at [163, 146] on span "Select & add items from the list below" at bounding box center [188, 125] width 313 height 72
drag, startPoint x: 151, startPoint y: 132, endPoint x: 141, endPoint y: 126, distance: 11.1
click at [142, 126] on span "Select & add items from the list below" at bounding box center [188, 125] width 313 height 72
click at [153, 141] on span "Select & add items from the list below" at bounding box center [188, 125] width 313 height 72
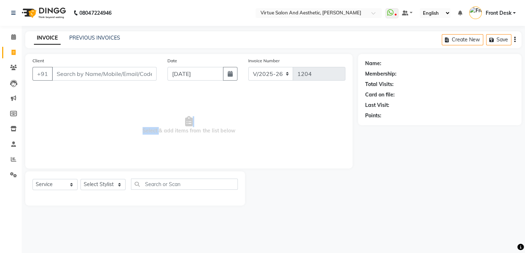
drag, startPoint x: 158, startPoint y: 132, endPoint x: 138, endPoint y: 121, distance: 22.3
click at [138, 122] on span "Select & add items from the list below" at bounding box center [188, 125] width 313 height 72
click at [148, 123] on span "Select & add items from the list below" at bounding box center [188, 125] width 313 height 72
drag, startPoint x: 157, startPoint y: 131, endPoint x: 135, endPoint y: 116, distance: 26.3
click at [138, 119] on span "Select & add items from the list below" at bounding box center [188, 125] width 313 height 72
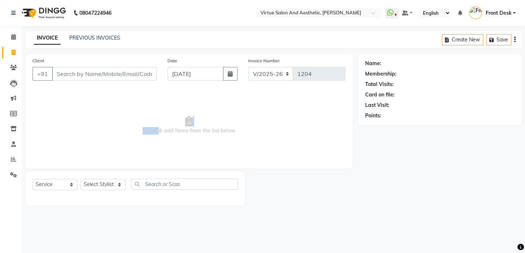
click at [135, 112] on span "Select & add items from the list below" at bounding box center [188, 125] width 313 height 72
drag, startPoint x: 152, startPoint y: 130, endPoint x: 124, endPoint y: 119, distance: 30.5
click at [125, 119] on span "Select & add items from the list below" at bounding box center [188, 125] width 313 height 72
click at [124, 119] on span "Select & add items from the list below" at bounding box center [188, 125] width 313 height 72
drag, startPoint x: 152, startPoint y: 130, endPoint x: 144, endPoint y: 125, distance: 8.7
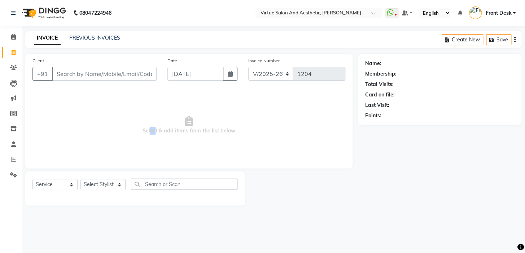
click at [144, 126] on span "Select & add items from the list below" at bounding box center [188, 125] width 313 height 72
click at [147, 118] on span "Select & add items from the list below" at bounding box center [188, 125] width 313 height 72
drag, startPoint x: 151, startPoint y: 129, endPoint x: 141, endPoint y: 125, distance: 11.0
click at [142, 126] on span "Select & add items from the list below" at bounding box center [188, 125] width 313 height 72
click at [142, 116] on span "Select & add items from the list below" at bounding box center [188, 125] width 313 height 72
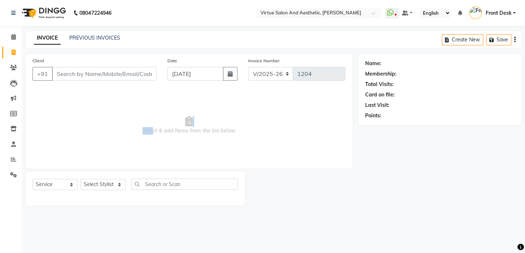
drag, startPoint x: 151, startPoint y: 131, endPoint x: 141, endPoint y: 125, distance: 11.5
click at [141, 125] on span "Select & add items from the list below" at bounding box center [188, 125] width 313 height 72
click at [141, 118] on span "Select & add items from the list below" at bounding box center [188, 125] width 313 height 72
drag, startPoint x: 151, startPoint y: 132, endPoint x: 141, endPoint y: 125, distance: 12.1
click at [142, 126] on span "Select & add items from the list below" at bounding box center [188, 125] width 313 height 72
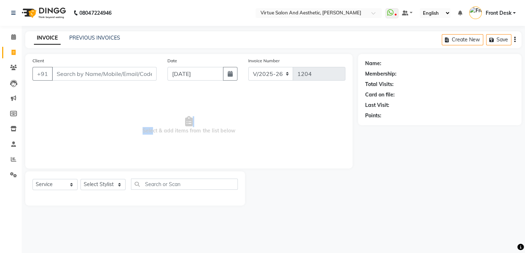
click at [146, 115] on span "Select & add items from the list below" at bounding box center [188, 125] width 313 height 72
drag, startPoint x: 150, startPoint y: 131, endPoint x: 142, endPoint y: 125, distance: 9.8
click at [143, 126] on span "Select & add items from the list below" at bounding box center [188, 125] width 313 height 72
click at [111, 118] on span "Select & add items from the list below" at bounding box center [188, 125] width 313 height 72
drag, startPoint x: 152, startPoint y: 132, endPoint x: 133, endPoint y: 121, distance: 21.2
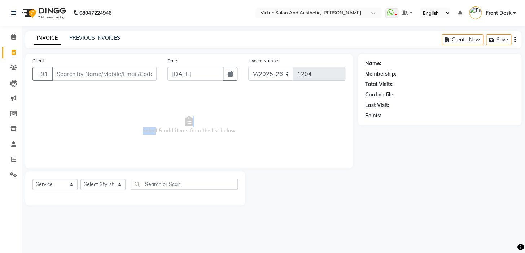
click at [136, 122] on span "Select & add items from the list below" at bounding box center [188, 125] width 313 height 72
click at [145, 114] on span "Select & add items from the list below" at bounding box center [188, 125] width 313 height 72
drag, startPoint x: 158, startPoint y: 132, endPoint x: 138, endPoint y: 124, distance: 22.3
click at [138, 124] on span "Select & add items from the list below" at bounding box center [188, 125] width 313 height 72
click at [140, 117] on span "Select & add items from the list below" at bounding box center [188, 125] width 313 height 72
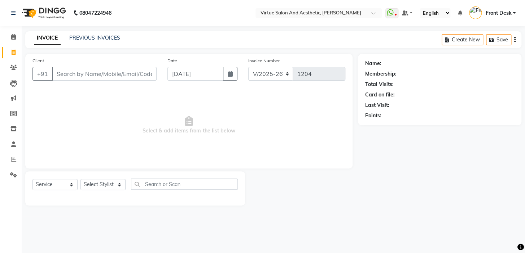
click at [150, 129] on span "Select & add items from the list below" at bounding box center [188, 125] width 313 height 72
click at [153, 119] on span "Select & add items from the list below" at bounding box center [188, 125] width 313 height 72
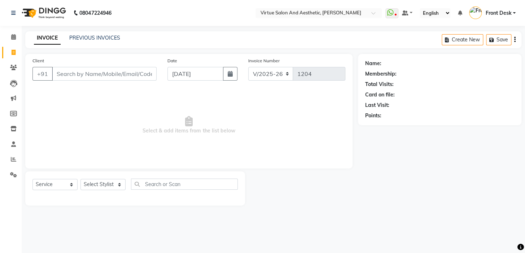
click at [176, 132] on span "Select & add items from the list below" at bounding box center [188, 125] width 313 height 72
click at [173, 123] on span "Select & add items from the list below" at bounding box center [188, 125] width 313 height 72
click at [181, 132] on span "Select & add items from the list below" at bounding box center [188, 125] width 313 height 72
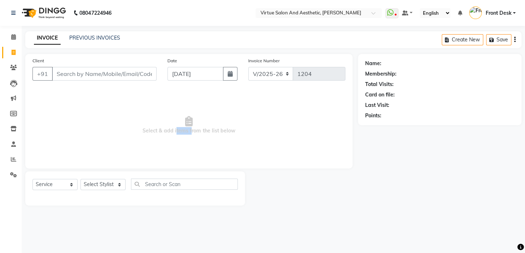
click at [181, 132] on span "Select & add items from the list below" at bounding box center [188, 125] width 313 height 72
click at [181, 121] on span "Select & add items from the list below" at bounding box center [188, 125] width 313 height 72
drag, startPoint x: 184, startPoint y: 131, endPoint x: 144, endPoint y: 126, distance: 40.3
click at [144, 126] on span "Select & add items from the list below" at bounding box center [188, 125] width 313 height 72
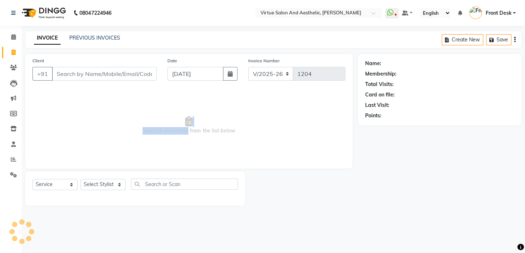
click at [155, 112] on span "Select & add items from the list below" at bounding box center [188, 125] width 313 height 72
drag, startPoint x: 189, startPoint y: 131, endPoint x: 161, endPoint y: 126, distance: 28.1
click at [163, 127] on span "Select & add items from the list below" at bounding box center [188, 125] width 313 height 72
click at [147, 112] on span "Select & add items from the list below" at bounding box center [188, 125] width 313 height 72
drag, startPoint x: 191, startPoint y: 131, endPoint x: 184, endPoint y: 127, distance: 8.3
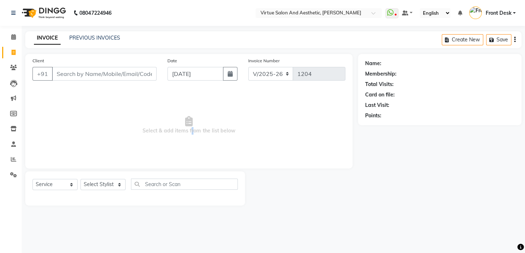
click at [185, 127] on span "Select & add items from the list below" at bounding box center [188, 125] width 313 height 72
click at [177, 110] on span "Select & add items from the list below" at bounding box center [188, 125] width 313 height 72
drag, startPoint x: 189, startPoint y: 131, endPoint x: 182, endPoint y: 126, distance: 8.6
click at [182, 126] on span "Select & add items from the list below" at bounding box center [188, 125] width 313 height 72
click at [182, 111] on span "Select & add items from the list below" at bounding box center [188, 125] width 313 height 72
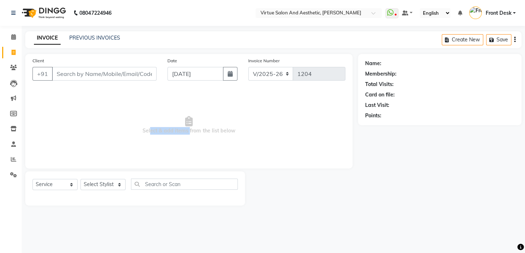
drag, startPoint x: 187, startPoint y: 132, endPoint x: 99, endPoint y: 127, distance: 88.5
click at [102, 128] on span "Select & add items from the list below" at bounding box center [188, 125] width 313 height 72
click at [105, 116] on span "Select & add items from the list below" at bounding box center [188, 125] width 313 height 72
drag, startPoint x: 157, startPoint y: 131, endPoint x: 137, endPoint y: 120, distance: 23.3
click at [141, 122] on span "Select & add items from the list below" at bounding box center [188, 125] width 313 height 72
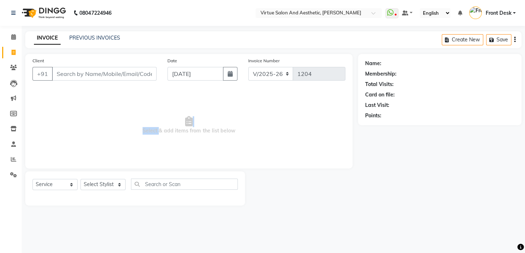
click at [138, 117] on span "Select & add items from the list below" at bounding box center [188, 125] width 313 height 72
drag, startPoint x: 158, startPoint y: 130, endPoint x: 127, endPoint y: 114, distance: 35.0
click at [133, 117] on span "Select & add items from the list below" at bounding box center [188, 125] width 313 height 72
click at [129, 107] on span "Select & add items from the list below" at bounding box center [188, 125] width 313 height 72
drag, startPoint x: 157, startPoint y: 131, endPoint x: 137, endPoint y: 119, distance: 22.5
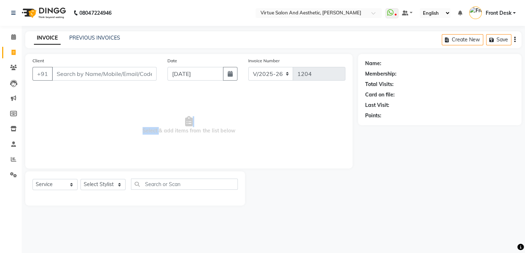
click at [138, 121] on span "Select & add items from the list below" at bounding box center [188, 125] width 313 height 72
click at [136, 110] on span "Select & add items from the list below" at bounding box center [188, 125] width 313 height 72
drag, startPoint x: 157, startPoint y: 130, endPoint x: 132, endPoint y: 116, distance: 29.0
click at [140, 123] on span "Select & add items from the list below" at bounding box center [188, 125] width 313 height 72
click at [132, 110] on span "Select & add items from the list below" at bounding box center [188, 125] width 313 height 72
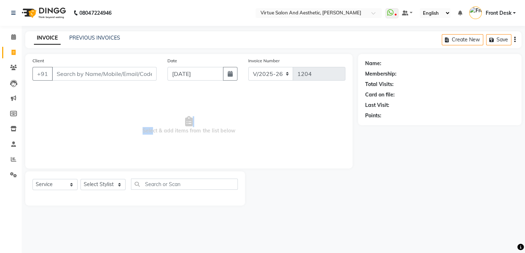
drag, startPoint x: 151, startPoint y: 130, endPoint x: 133, endPoint y: 117, distance: 21.7
click at [134, 118] on span "Select & add items from the list below" at bounding box center [188, 125] width 313 height 72
click at [135, 113] on span "Select & add items from the list below" at bounding box center [188, 125] width 313 height 72
click at [93, 37] on link "PREVIOUS INVOICES" at bounding box center [94, 38] width 51 height 6
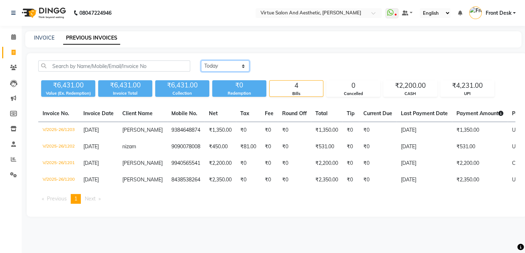
click at [229, 69] on select "[DATE] [DATE] Custom Range" at bounding box center [225, 66] width 48 height 11
select select "[DATE]"
click at [201, 61] on select "[DATE] [DATE] Custom Range" at bounding box center [225, 66] width 48 height 11
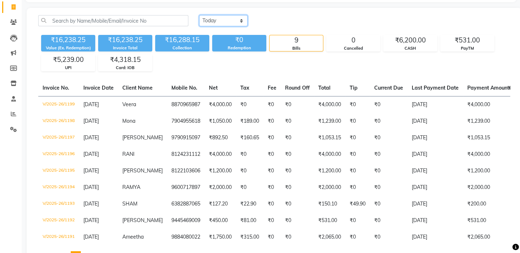
scroll to position [65, 0]
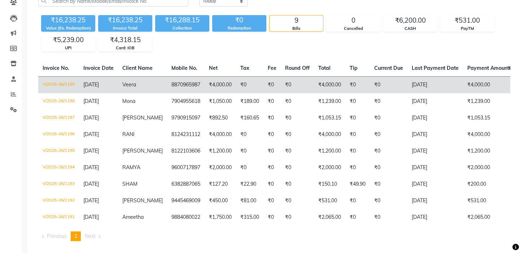
click at [65, 84] on td "V/2025-26/1199" at bounding box center [58, 84] width 41 height 17
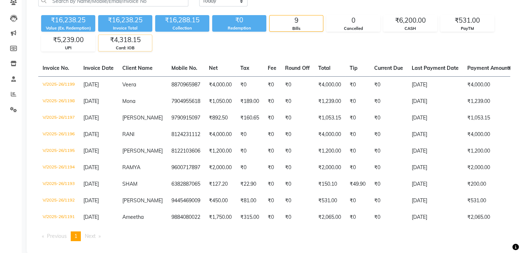
scroll to position [0, 0]
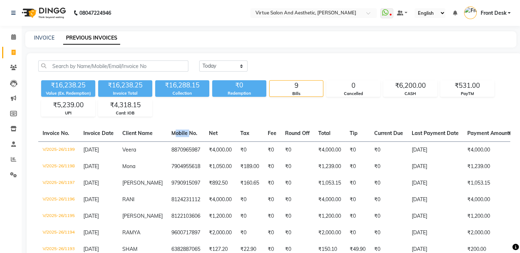
drag, startPoint x: 189, startPoint y: 133, endPoint x: 158, endPoint y: 127, distance: 30.8
click at [162, 128] on tr "Invoice No. Invoice Date Client Name Mobile No. Net Tax Fee Round Off Total Tip…" at bounding box center [341, 133] width 606 height 17
click at [169, 114] on div "₹16,238.25 Value (Ex. Redemption) ₹16,238.25 Invoice Total ₹16,288.15 Collectio…" at bounding box center [274, 97] width 472 height 39
drag, startPoint x: 213, startPoint y: 132, endPoint x: 221, endPoint y: 130, distance: 8.1
click at [217, 133] on span "Net" at bounding box center [213, 133] width 9 height 6
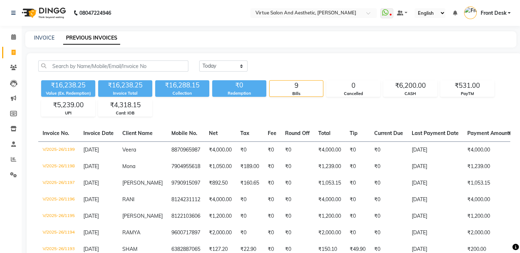
click at [226, 119] on div "[DATE] [DATE] Custom Range ₹16,238.25 Value (Ex. Redemption) ₹16,238.25 Invoice…" at bounding box center [274, 186] width 495 height 266
drag, startPoint x: 221, startPoint y: 134, endPoint x: 206, endPoint y: 130, distance: 15.5
click at [207, 131] on tr "Invoice No. Invoice Date Client Name Mobile No. Net Net Amount Tax Fee Round Of…" at bounding box center [341, 133] width 606 height 17
click at [227, 112] on div "₹16,238.25 Value (Ex. Redemption) ₹16,238.25 Invoice Total ₹16,288.15 Collectio…" at bounding box center [274, 97] width 472 height 39
drag, startPoint x: 244, startPoint y: 133, endPoint x: 256, endPoint y: 131, distance: 12.3
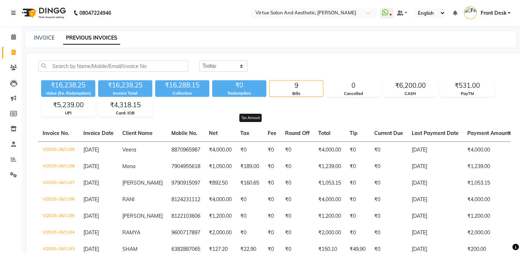
click at [256, 131] on th "Tax Tax Amount" at bounding box center [249, 133] width 27 height 17
click at [260, 119] on div "[DATE] [DATE] Custom Range ₹16,238.25 Value (Ex. Redemption) ₹16,238.25 Invoice…" at bounding box center [274, 186] width 495 height 266
drag, startPoint x: 273, startPoint y: 132, endPoint x: 287, endPoint y: 132, distance: 14.1
click at [281, 133] on th "Fee Fee Amount" at bounding box center [271, 133] width 17 height 17
click at [288, 125] on th "Round Off" at bounding box center [297, 133] width 33 height 17
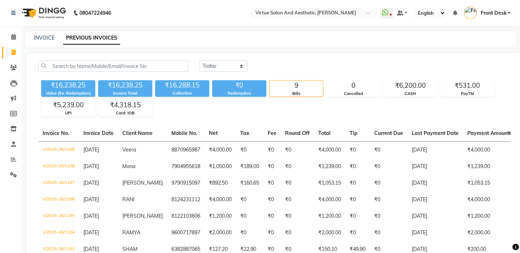
drag, startPoint x: 290, startPoint y: 133, endPoint x: 306, endPoint y: 131, distance: 16.4
click at [306, 131] on th "Round Off" at bounding box center [297, 133] width 33 height 17
click at [308, 118] on div "[DATE] [DATE] Custom Range ₹16,238.25 Value (Ex. Redemption) ₹16,238.25 Invoice…" at bounding box center [274, 186] width 495 height 266
drag, startPoint x: 310, startPoint y: 132, endPoint x: 319, endPoint y: 126, distance: 10.9
click at [314, 128] on th "Round Off Round Off Amount" at bounding box center [297, 133] width 33 height 17
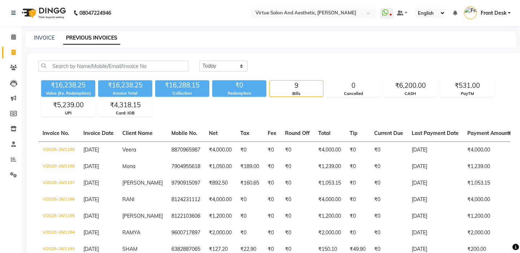
click at [321, 120] on div "[DATE] [DATE] Custom Range ₹16,238.25 Value (Ex. Redemption) ₹16,238.25 Invoice…" at bounding box center [274, 186] width 495 height 266
click at [334, 129] on th "Total" at bounding box center [329, 133] width 31 height 17
drag, startPoint x: 357, startPoint y: 134, endPoint x: 366, endPoint y: 132, distance: 9.2
click at [365, 133] on th "Tip Tip Amount" at bounding box center [357, 133] width 25 height 17
click at [282, 106] on div "₹16,238.25 Value (Ex. Redemption) ₹16,238.25 Invoice Total ₹16,288.15 Collectio…" at bounding box center [274, 97] width 472 height 39
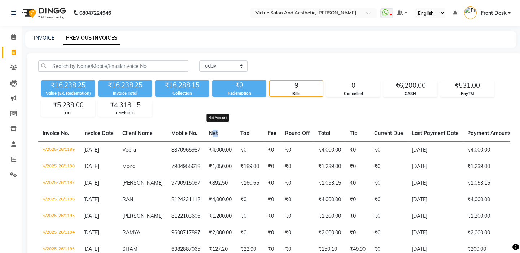
drag, startPoint x: 216, startPoint y: 133, endPoint x: 231, endPoint y: 127, distance: 16.8
click at [228, 131] on th "Net Net Amount" at bounding box center [219, 133] width 31 height 17
drag, startPoint x: 235, startPoint y: 124, endPoint x: 251, endPoint y: 133, distance: 18.3
click at [235, 123] on div "[DATE] [DATE] Custom Range ₹16,238.25 Value (Ex. Redemption) ₹16,238.25 Invoice…" at bounding box center [274, 186] width 495 height 266
drag, startPoint x: 246, startPoint y: 134, endPoint x: 266, endPoint y: 128, distance: 20.2
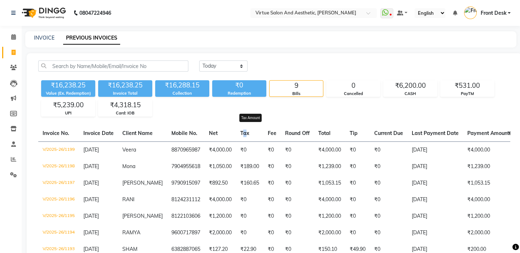
click at [263, 130] on th "Tax Tax Amount" at bounding box center [249, 133] width 27 height 17
click at [263, 126] on th "Tax" at bounding box center [249, 133] width 27 height 17
drag, startPoint x: 273, startPoint y: 131, endPoint x: 292, endPoint y: 129, distance: 18.9
click at [291, 129] on tr "Invoice No. Invoice Date Client Name Mobile No. Net Tax Fee Round Off Total Tip…" at bounding box center [341, 133] width 606 height 17
click at [293, 125] on div "[DATE] [DATE] Custom Range ₹16,238.25 Value (Ex. Redemption) ₹16,238.25 Invoice…" at bounding box center [274, 186] width 495 height 266
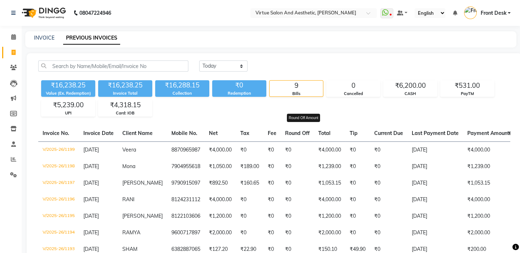
drag, startPoint x: 292, startPoint y: 133, endPoint x: 314, endPoint y: 127, distance: 23.1
click at [312, 129] on th "Round Off Round Off Amount" at bounding box center [297, 133] width 33 height 17
click at [313, 118] on div "[DATE] [DATE] Custom Range ₹16,238.25 Value (Ex. Redemption) ₹16,238.25 Invoice…" at bounding box center [274, 186] width 495 height 266
drag, startPoint x: 324, startPoint y: 132, endPoint x: 335, endPoint y: 129, distance: 11.5
click at [332, 131] on th "Total Total Amount" at bounding box center [329, 133] width 31 height 17
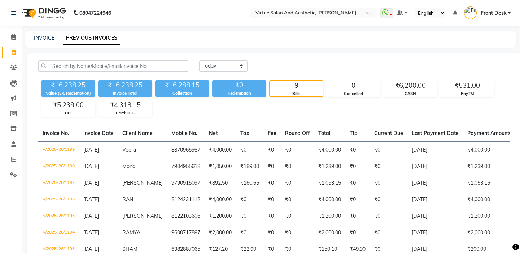
click at [338, 121] on div "[DATE] [DATE] Custom Range ₹16,238.25 Value (Ex. Redemption) ₹16,238.25 Invoice…" at bounding box center [274, 186] width 495 height 266
drag, startPoint x: 357, startPoint y: 132, endPoint x: 361, endPoint y: 129, distance: 5.2
click at [357, 131] on span "Tip" at bounding box center [353, 133] width 8 height 6
click at [364, 124] on div "[DATE] [DATE] Custom Range ₹16,238.25 Value (Ex. Redemption) ₹16,238.25 Invoice…" at bounding box center [274, 186] width 495 height 266
drag, startPoint x: 385, startPoint y: 133, endPoint x: 378, endPoint y: 131, distance: 7.3
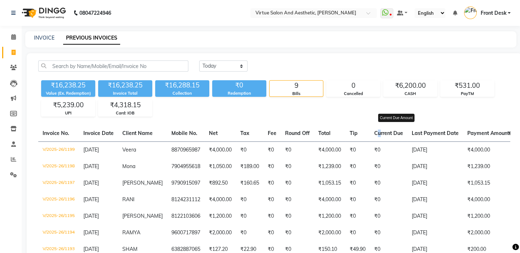
click at [379, 133] on th "Current Due Current Due Amount" at bounding box center [388, 133] width 37 height 17
click at [381, 121] on div "[DATE] [DATE] Custom Range ₹16,238.25 Value (Ex. Redemption) ₹16,238.25 Invoice…" at bounding box center [274, 186] width 495 height 266
click at [385, 131] on span "Current Due" at bounding box center [388, 133] width 29 height 6
drag, startPoint x: 384, startPoint y: 133, endPoint x: 389, endPoint y: 127, distance: 8.4
click at [389, 132] on span "Current Due" at bounding box center [388, 133] width 29 height 6
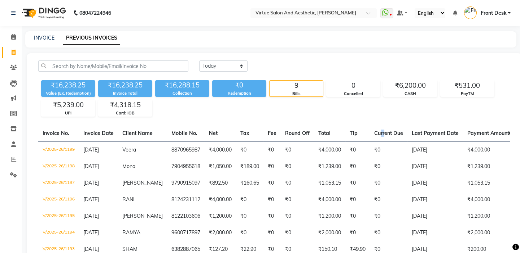
click at [389, 122] on div "[DATE] [DATE] Custom Range ₹16,238.25 Value (Ex. Redemption) ₹16,238.25 Invoice…" at bounding box center [274, 186] width 495 height 266
drag, startPoint x: 389, startPoint y: 134, endPoint x: 384, endPoint y: 131, distance: 6.0
click at [384, 131] on span "Current Due" at bounding box center [388, 133] width 29 height 6
click at [387, 122] on div "[DATE] [DATE] Custom Range ₹16,238.25 Value (Ex. Redemption) ₹16,238.25 Invoice…" at bounding box center [274, 186] width 495 height 266
drag, startPoint x: 388, startPoint y: 133, endPoint x: 383, endPoint y: 131, distance: 5.8
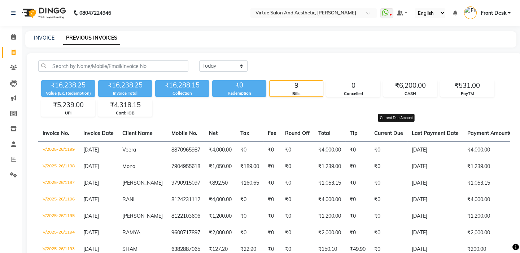
click at [383, 131] on span "Current Due" at bounding box center [388, 133] width 29 height 6
click at [382, 117] on div "[DATE] [DATE] Custom Range ₹16,238.25 Value (Ex. Redemption) ₹16,238.25 Invoice…" at bounding box center [274, 186] width 495 height 266
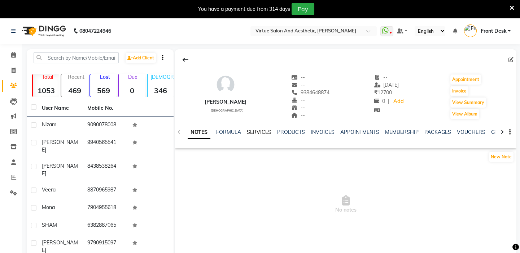
click at [264, 132] on link "SERVICES" at bounding box center [259, 132] width 25 height 6
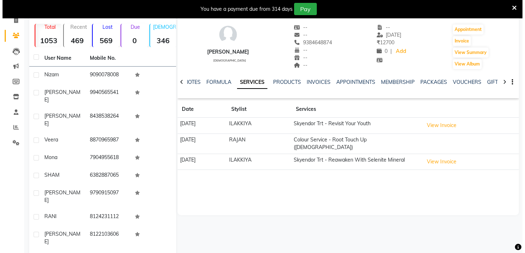
scroll to position [65, 0]
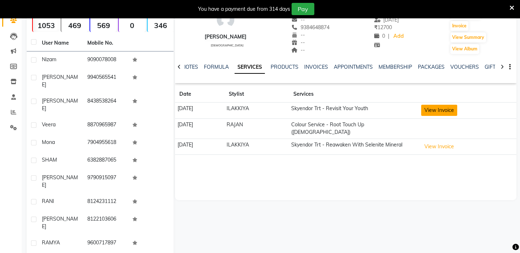
click at [434, 110] on button "View Invoice" at bounding box center [439, 110] width 36 height 11
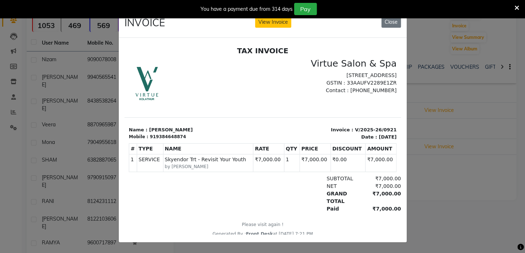
scroll to position [0, 0]
click at [389, 18] on button "Close" at bounding box center [390, 22] width 19 height 11
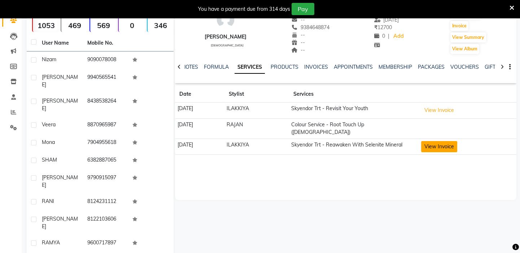
click at [446, 141] on button "View Invoice" at bounding box center [439, 146] width 36 height 11
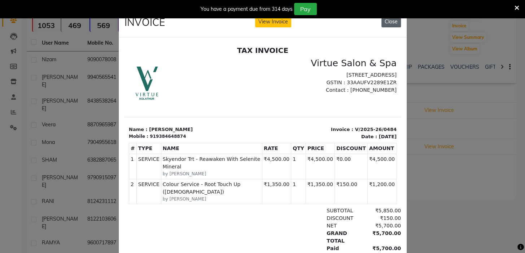
click at [390, 25] on button "Close" at bounding box center [390, 21] width 19 height 11
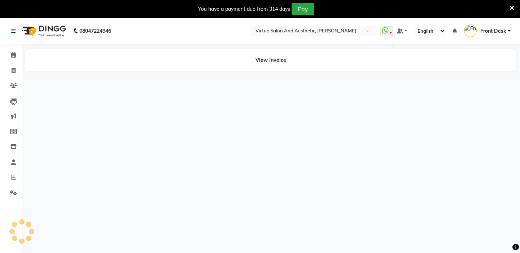
click at [511, 8] on icon at bounding box center [511, 8] width 5 height 6
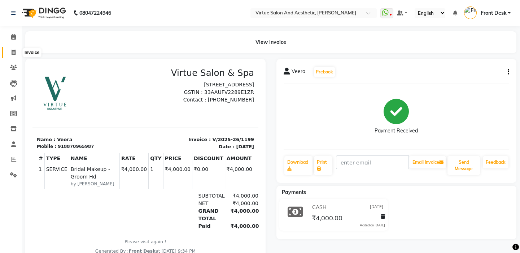
click at [12, 53] on icon at bounding box center [14, 52] width 4 height 5
select select "service"
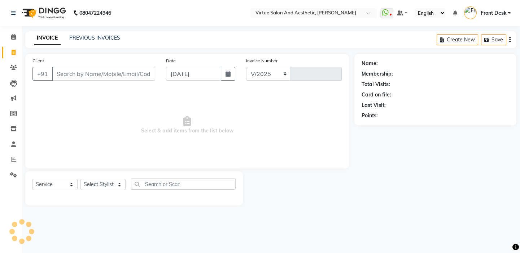
select select "7053"
type input "1204"
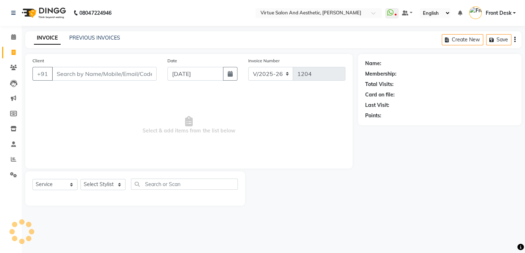
click at [81, 73] on input "Client" at bounding box center [104, 74] width 105 height 14
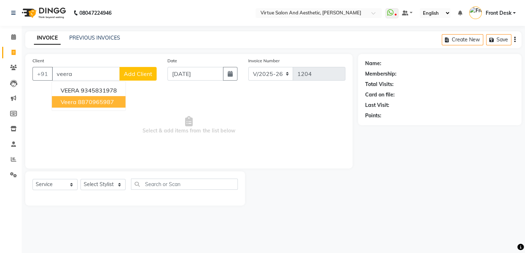
click at [101, 102] on ngb-highlight "8870965987" at bounding box center [96, 101] width 36 height 7
type input "8870965987"
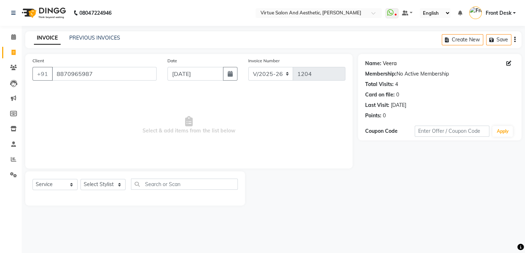
click at [384, 62] on link "Veera" at bounding box center [390, 64] width 14 height 8
click at [43, 185] on select "Select Service Product Membership Package Voucher Prepaid Gift Card" at bounding box center [54, 184] width 45 height 11
click at [32, 179] on select "Select Service Product Membership Package Voucher Prepaid Gift Card" at bounding box center [54, 184] width 45 height 11
click at [102, 185] on select "Select Stylist BALAJI DIVYA FAMITHA Front Desk [PERSON_NAME] [PERSON_NAME] MILL…" at bounding box center [102, 184] width 45 height 11
select select "59059"
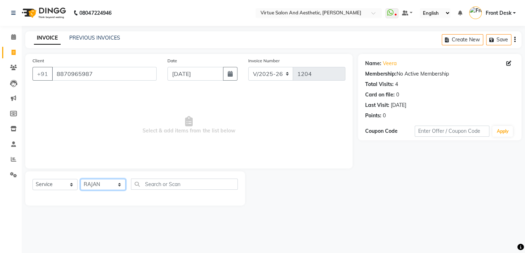
click at [80, 179] on select "Select Stylist BALAJI DIVYA FAMITHA Front Desk [PERSON_NAME] [PERSON_NAME] MILL…" at bounding box center [102, 184] width 45 height 11
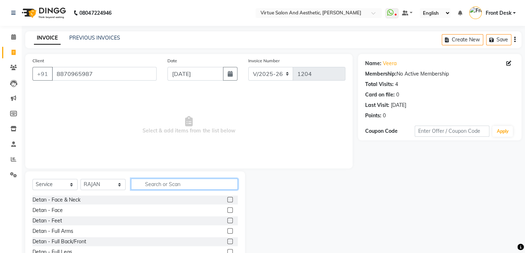
click at [157, 183] on input "text" at bounding box center [184, 184] width 107 height 11
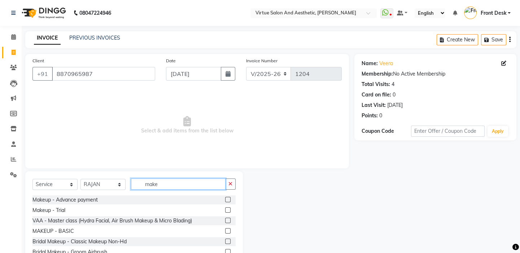
scroll to position [36, 0]
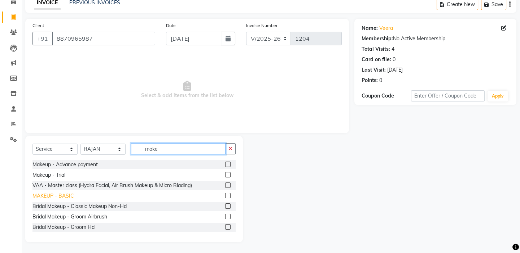
type input "make"
click at [53, 198] on div "MAKEUP - BASIC" at bounding box center [52, 197] width 41 height 8
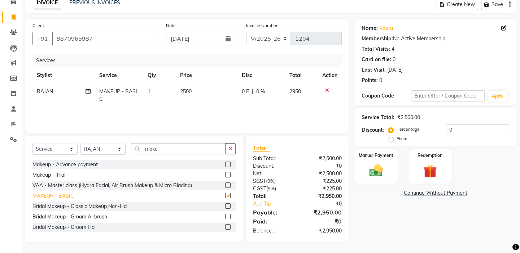
checkbox input "false"
click at [57, 177] on div "Makeup - Trial" at bounding box center [48, 176] width 33 height 8
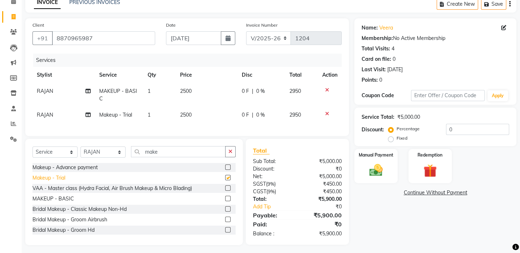
checkbox input "false"
click at [325, 113] on icon at bounding box center [327, 113] width 4 height 5
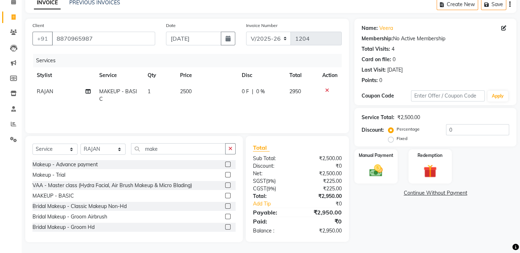
click at [194, 98] on td "2500" at bounding box center [207, 96] width 62 height 24
select select "59059"
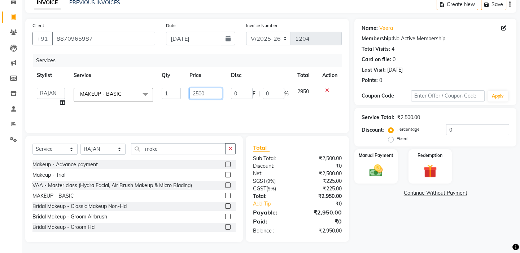
drag, startPoint x: 209, startPoint y: 91, endPoint x: 156, endPoint y: 71, distance: 56.9
click at [175, 76] on table "Stylist Service Qty Price Disc Total Action BALAJI DIVYA FAMITHA Front Desk ILA…" at bounding box center [186, 89] width 309 height 44
type input "1000"
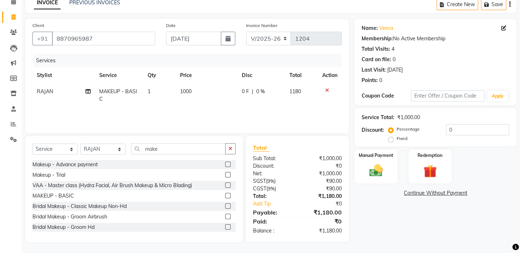
click at [509, 5] on icon "button" at bounding box center [509, 4] width 1 height 0
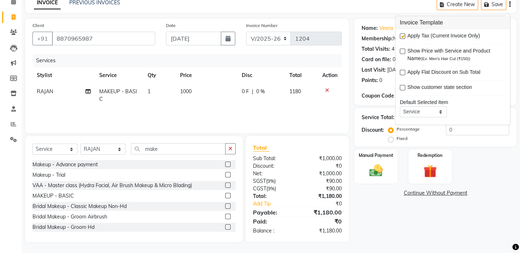
click at [400, 35] on label at bounding box center [402, 36] width 5 height 5
click at [400, 35] on input "checkbox" at bounding box center [402, 36] width 5 height 5
checkbox input "false"
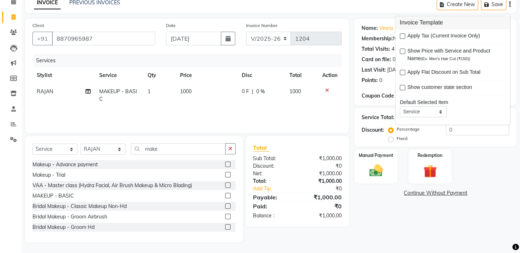
click at [370, 13] on main "INVOICE PREVIOUS INVOICES Create New Save Client +91 8870965987 Date 04-09-2025…" at bounding box center [271, 124] width 498 height 257
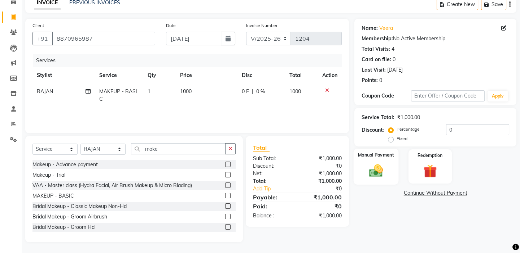
click at [375, 167] on img at bounding box center [376, 171] width 22 height 16
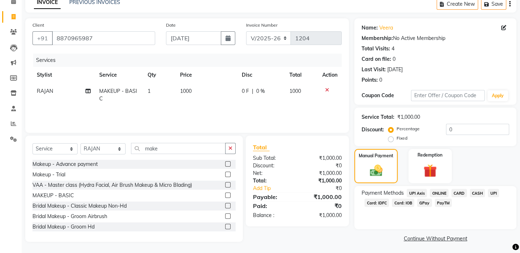
click at [473, 193] on span "CASH" at bounding box center [477, 193] width 16 height 8
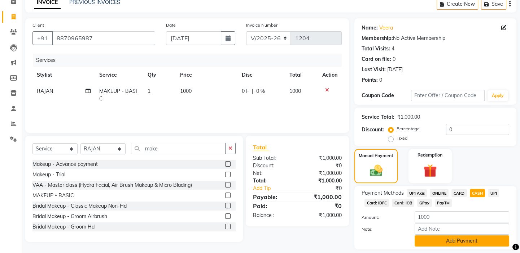
click at [455, 242] on button "Add Payment" at bounding box center [461, 241] width 94 height 11
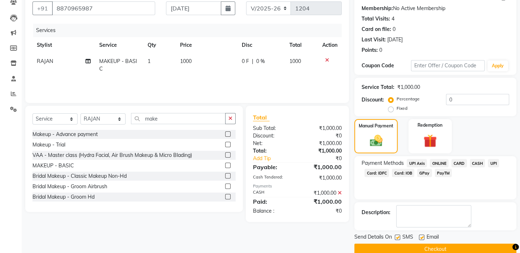
scroll to position [78, 0]
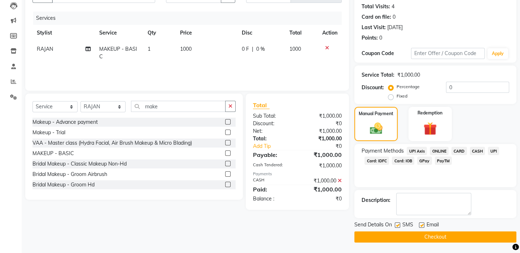
click at [431, 235] on button "Checkout" at bounding box center [435, 237] width 162 height 11
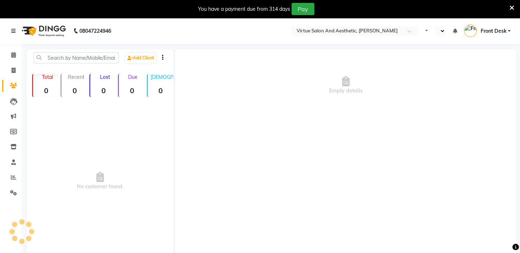
select select "en"
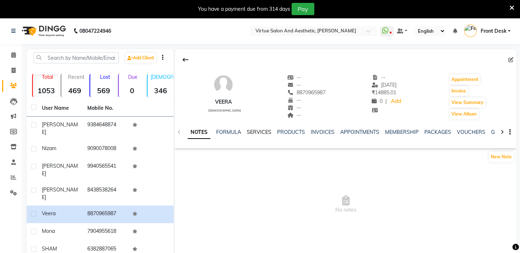
click at [258, 132] on link "SERVICES" at bounding box center [259, 132] width 25 height 6
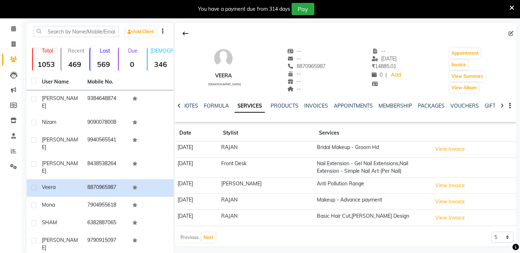
scroll to position [11, 0]
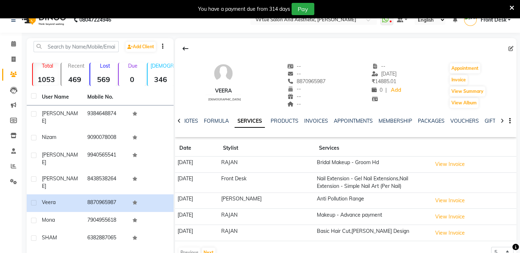
click at [509, 5] on icon at bounding box center [511, 8] width 5 height 6
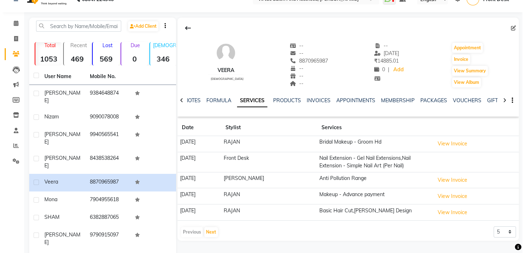
scroll to position [0, 0]
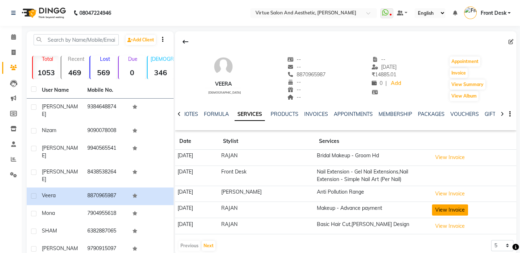
click at [445, 211] on button "View Invoice" at bounding box center [450, 210] width 36 height 11
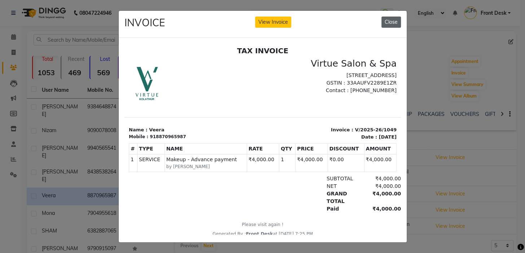
click at [382, 23] on button "Close" at bounding box center [390, 22] width 19 height 11
